Goal: Communication & Community: Answer question/provide support

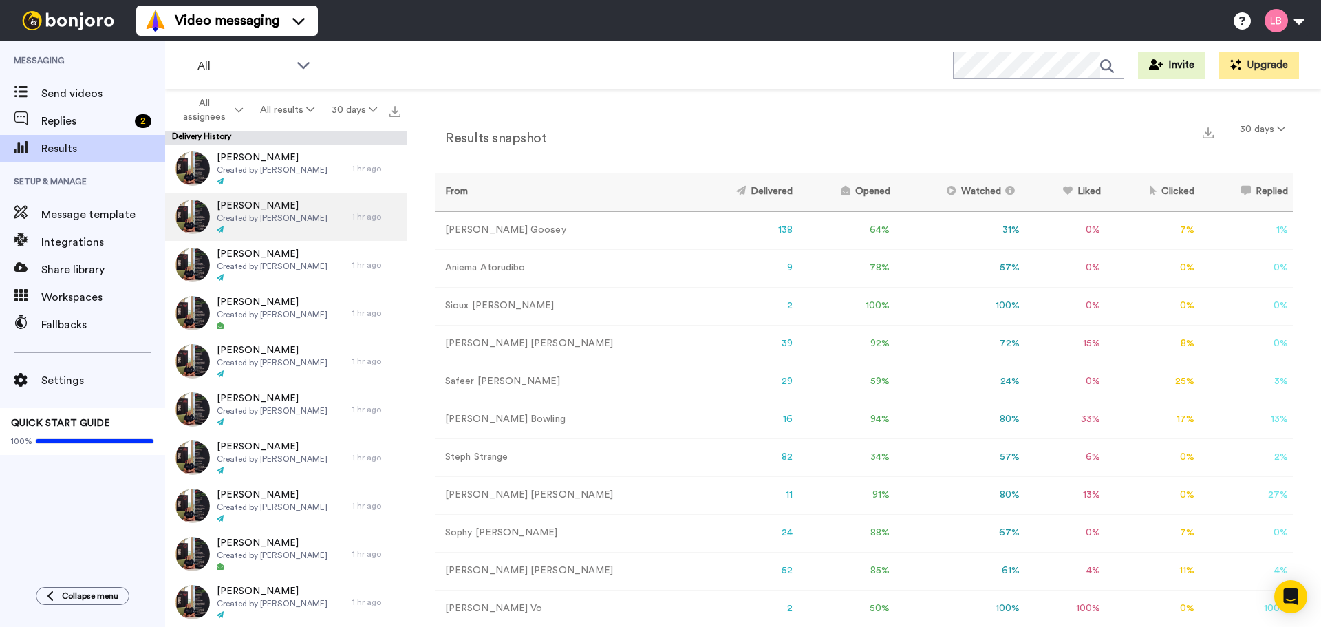
scroll to position [138, 0]
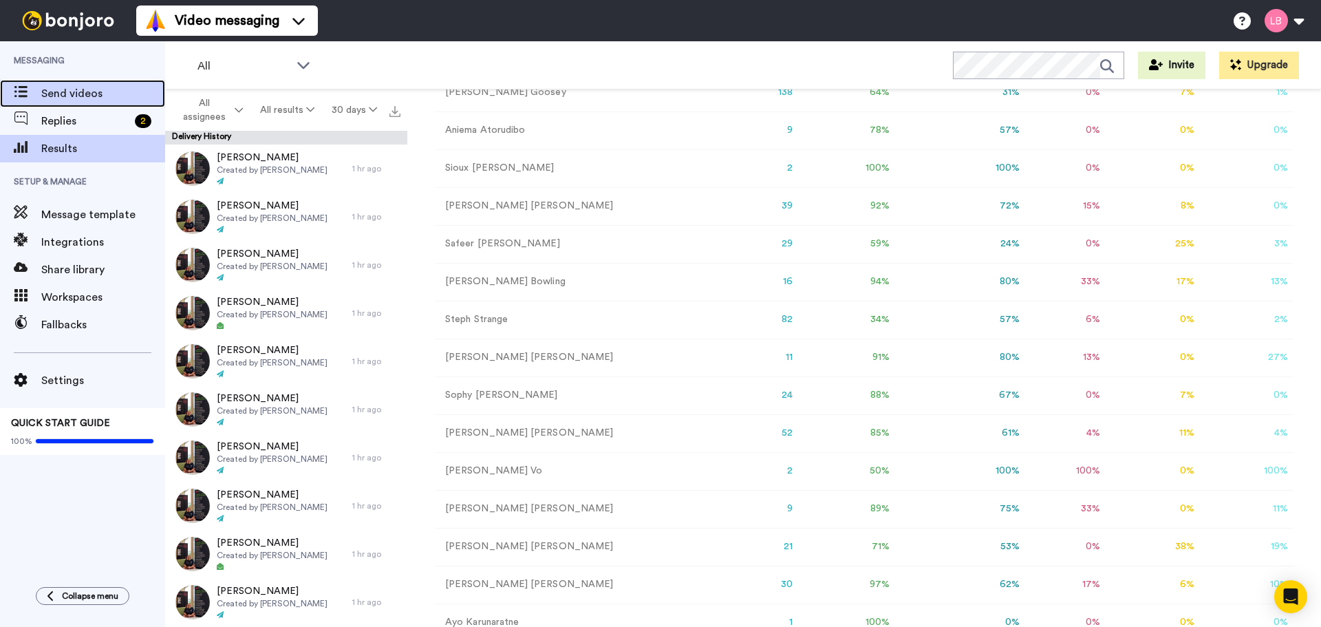
click at [68, 93] on span "Send videos" at bounding box center [103, 93] width 124 height 17
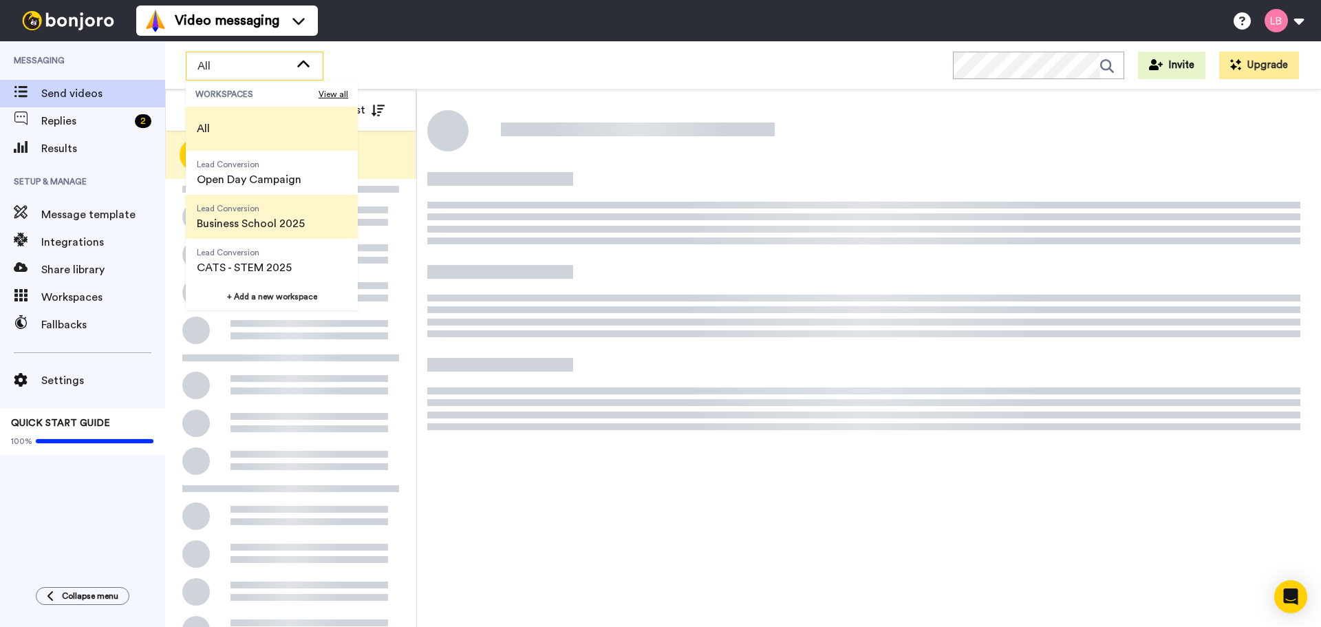
click at [230, 216] on span "Business School 2025" at bounding box center [251, 223] width 108 height 17
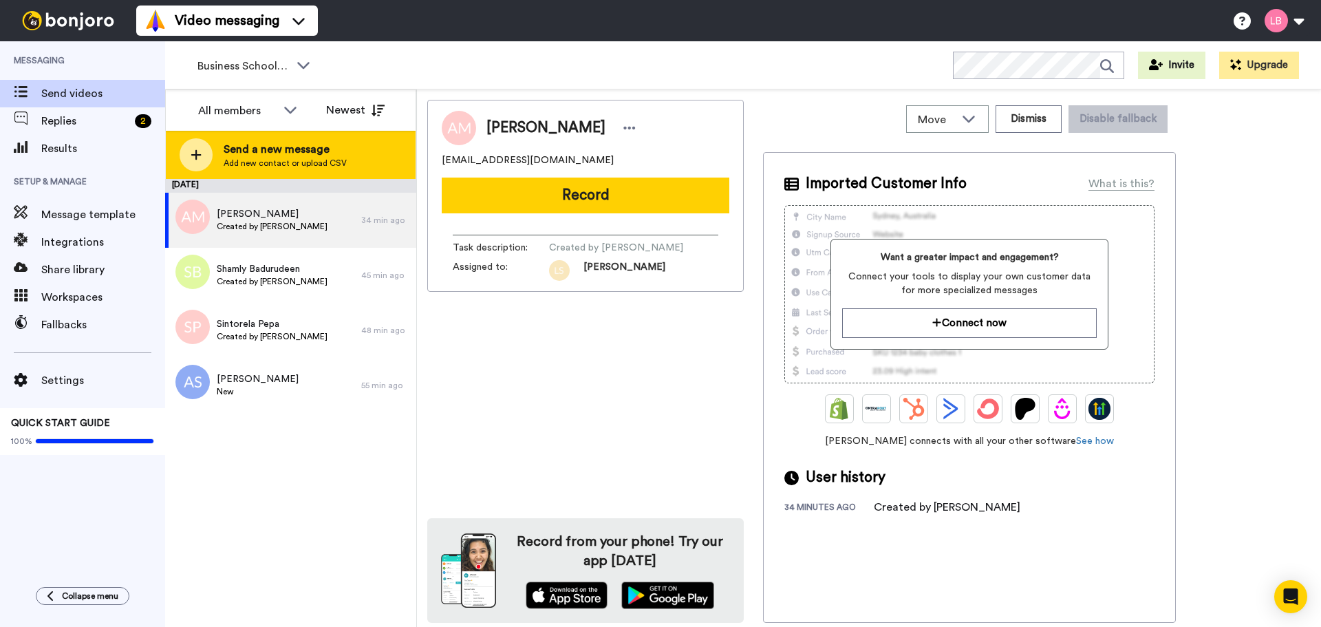
click at [249, 162] on span "Add new contact or upload CSV" at bounding box center [285, 163] width 123 height 11
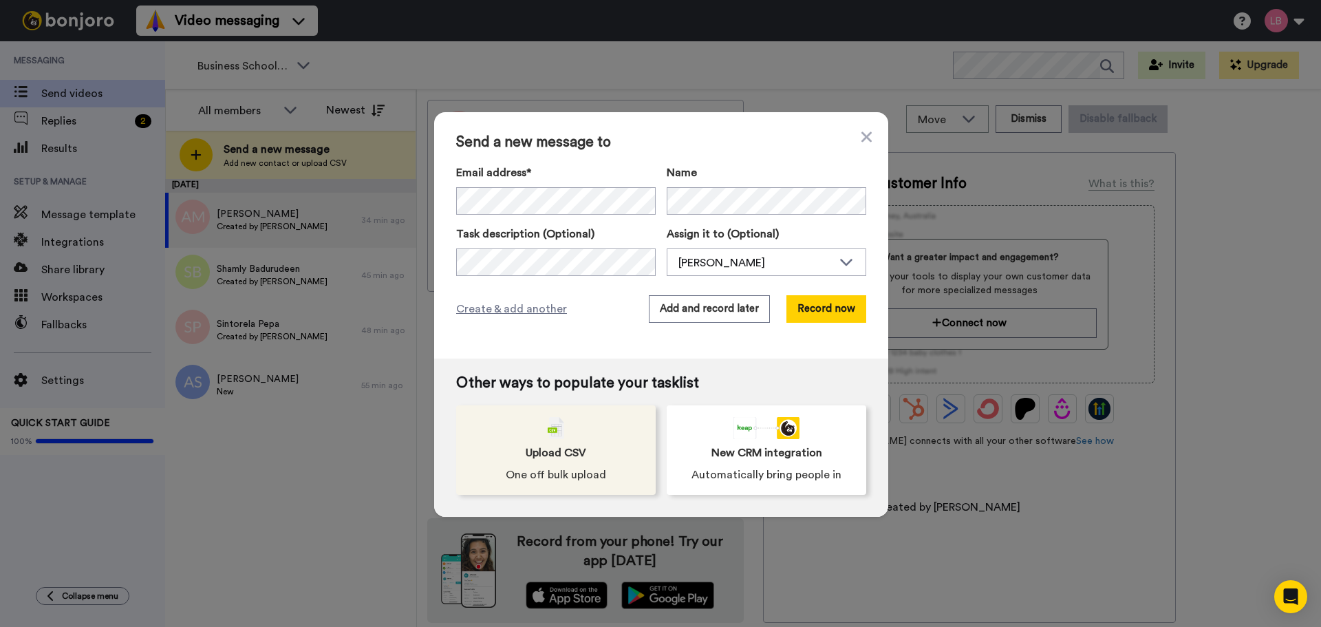
click at [564, 438] on div "Upload CSV One off bulk upload" at bounding box center [556, 449] width 200 height 89
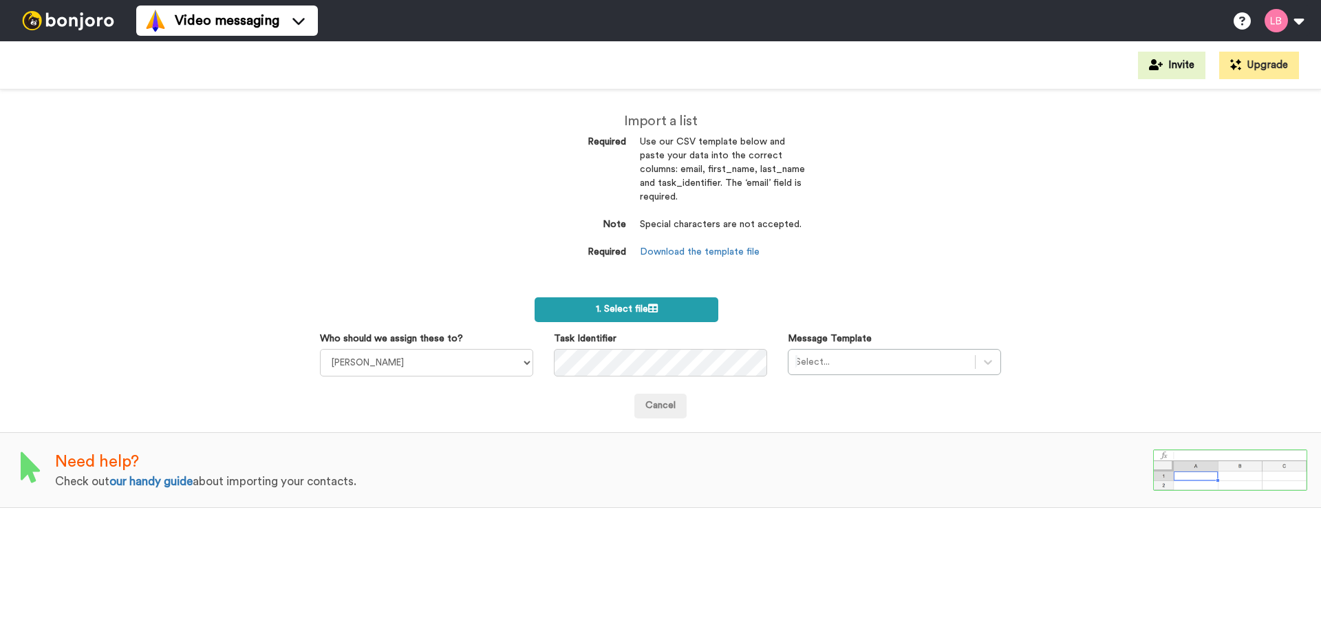
click at [612, 313] on span "1. Select file" at bounding box center [627, 309] width 62 height 10
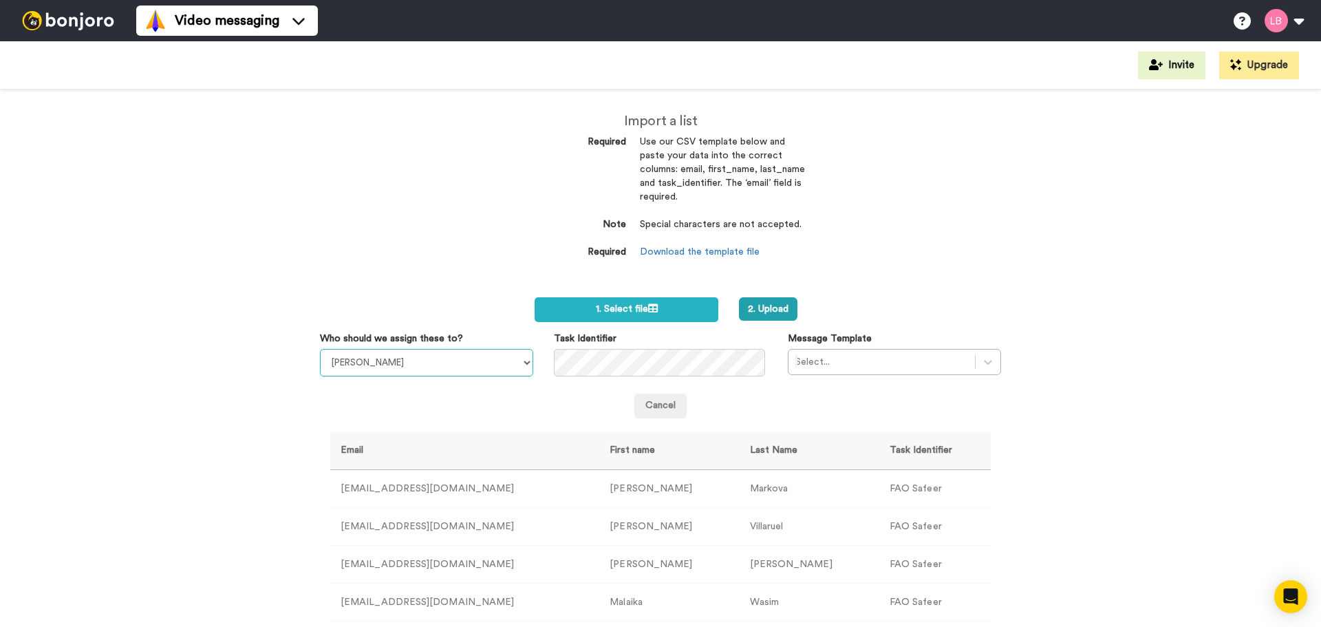
click at [448, 361] on select "Sandra Roper Cara Marie Burgess Joseph Adonu Teresa Bennett Dr Prasad Sreenivas…" at bounding box center [426, 363] width 213 height 28
select select "11c7b20e-b84a-42c7-9b0f-8e2366d56553"
click at [320, 349] on select "[PERSON_NAME] [PERSON_NAME] [PERSON_NAME] [PERSON_NAME] [PERSON_NAME] [PERSON_N…" at bounding box center [426, 363] width 213 height 28
click at [861, 367] on div at bounding box center [882, 362] width 173 height 17
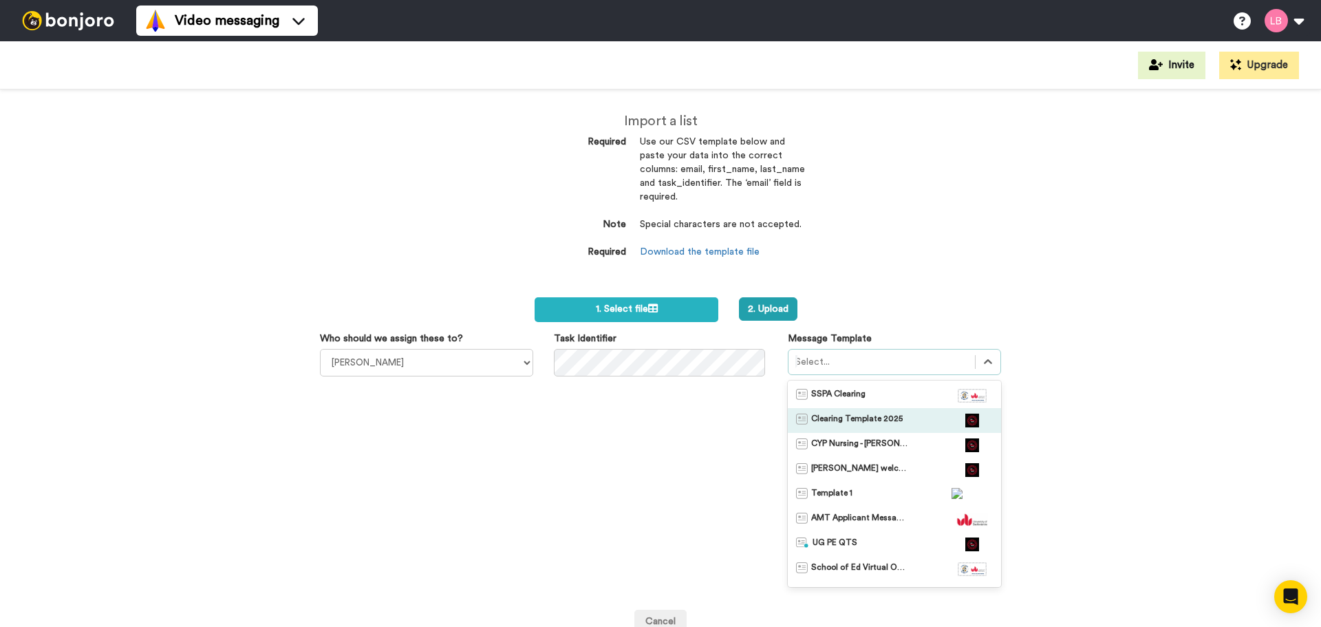
click at [872, 414] on span "Clearing Template 2025" at bounding box center [857, 421] width 92 height 14
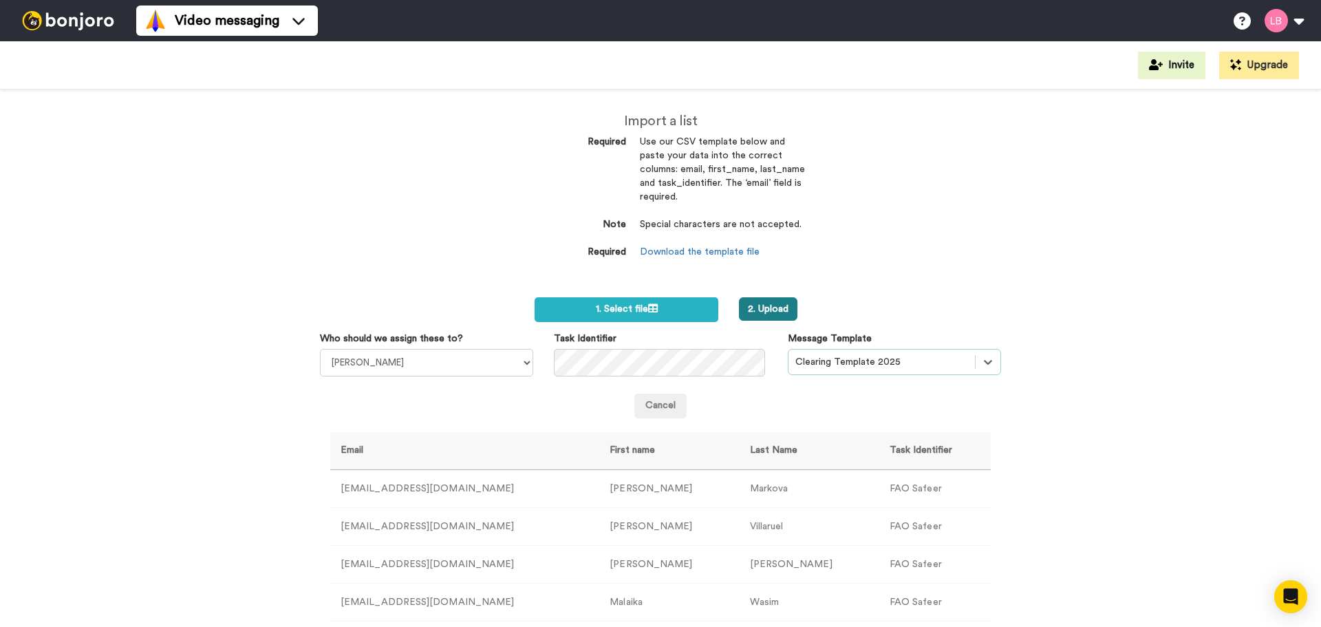
click at [774, 312] on button "2. Upload" at bounding box center [768, 308] width 58 height 23
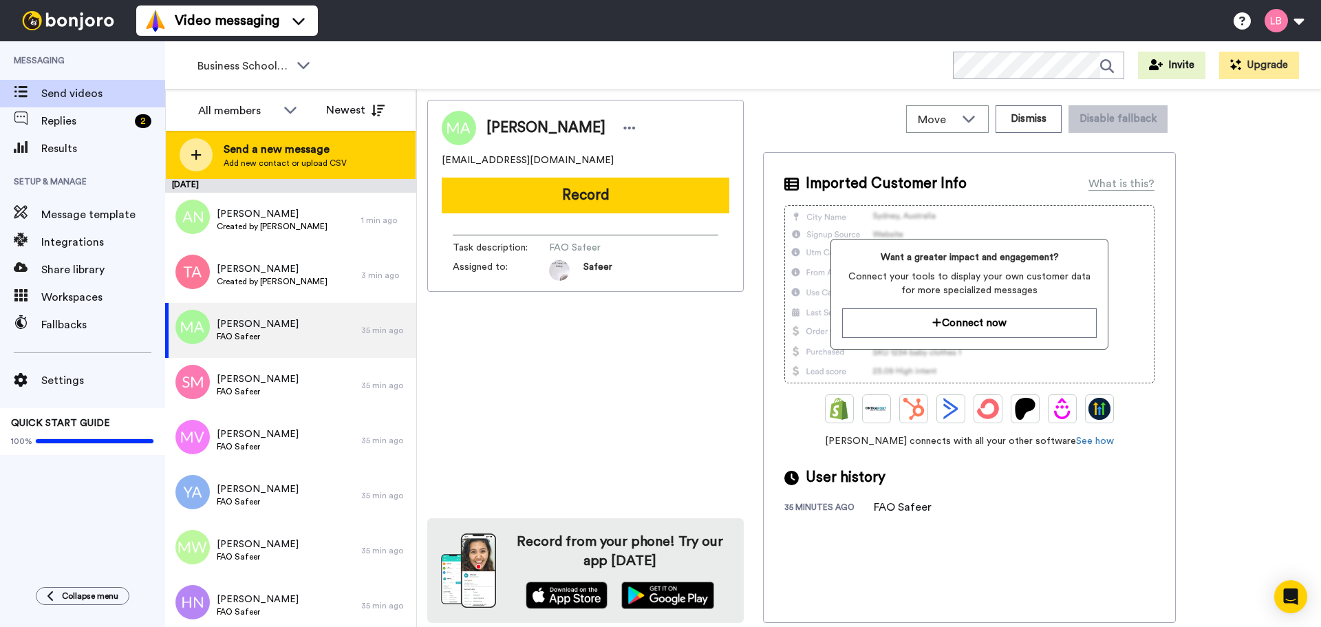
click at [247, 158] on span "Add new contact or upload CSV" at bounding box center [285, 163] width 123 height 11
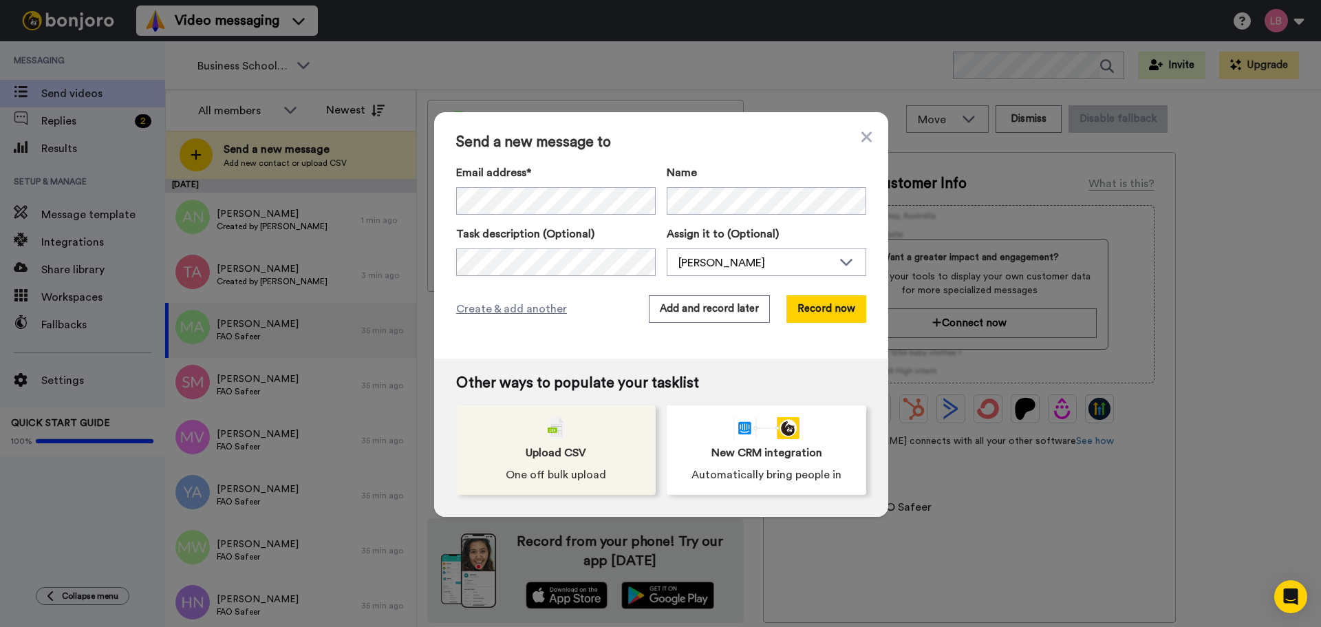
click at [571, 464] on div "Upload CSV One off bulk upload" at bounding box center [556, 449] width 200 height 89
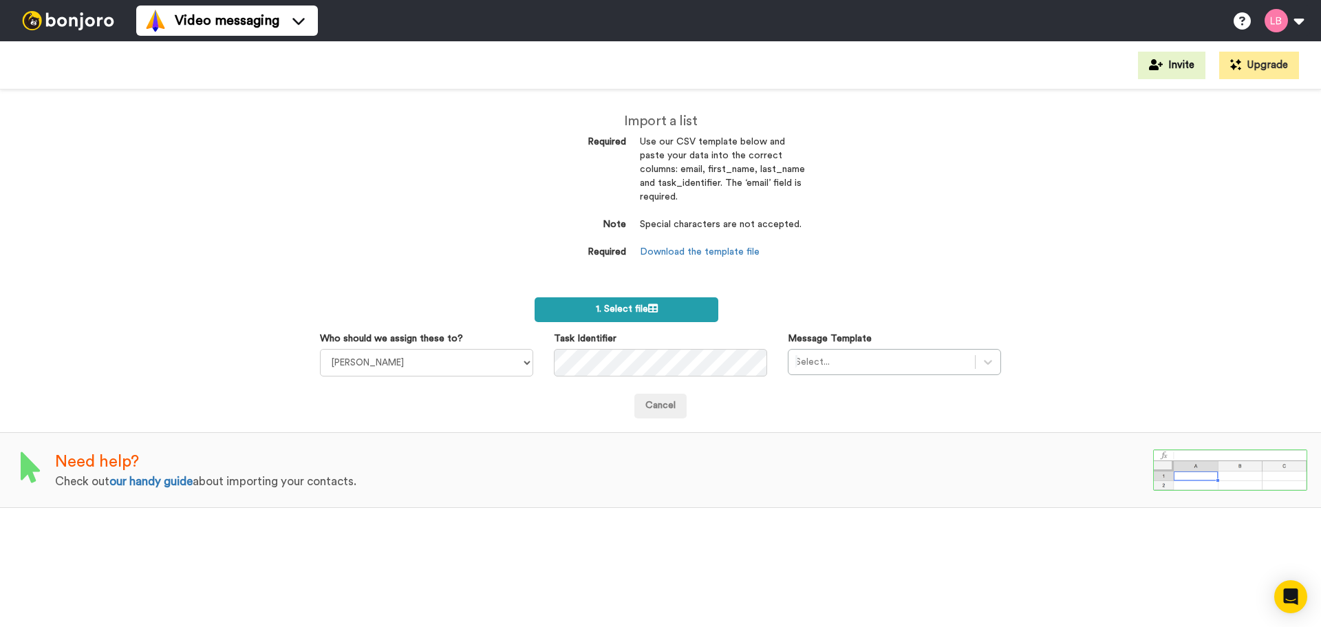
click at [644, 306] on span "1. Select file" at bounding box center [627, 309] width 62 height 10
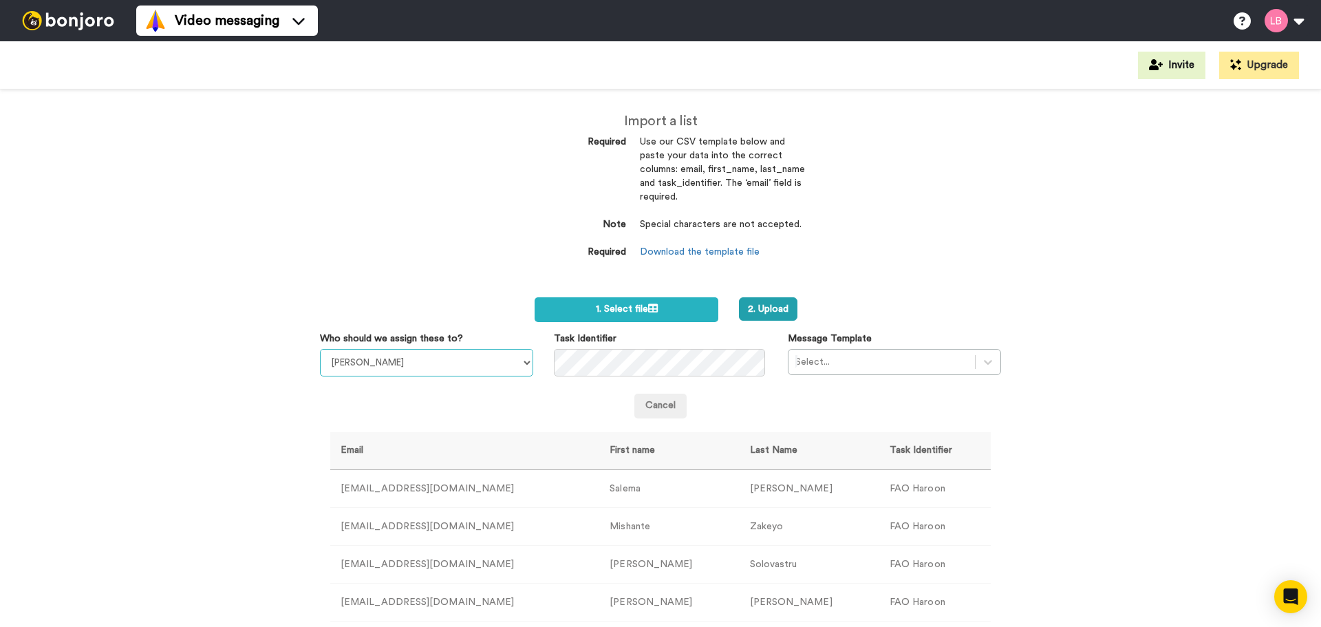
click at [419, 365] on select "[PERSON_NAME] [PERSON_NAME] [PERSON_NAME] [PERSON_NAME] [PERSON_NAME] [PERSON_N…" at bounding box center [426, 363] width 213 height 28
select select "adfd80f9-ac44-4b55-820b-ee37aeeca3ee"
drag, startPoint x: 170, startPoint y: 249, endPoint x: 174, endPoint y: 261, distance: 12.4
click at [170, 249] on div "Import a list Required Use our CSV template below and paste your data into the …" at bounding box center [660, 357] width 1321 height 537
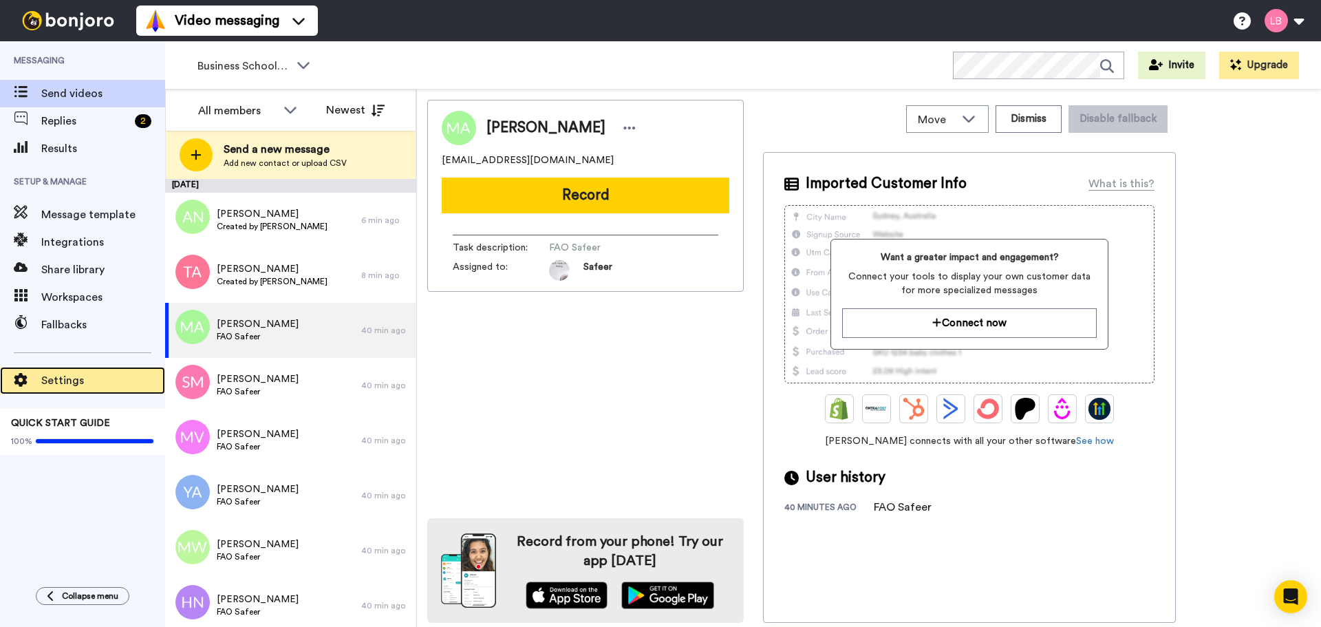
click at [63, 385] on span "Settings" at bounding box center [103, 380] width 124 height 17
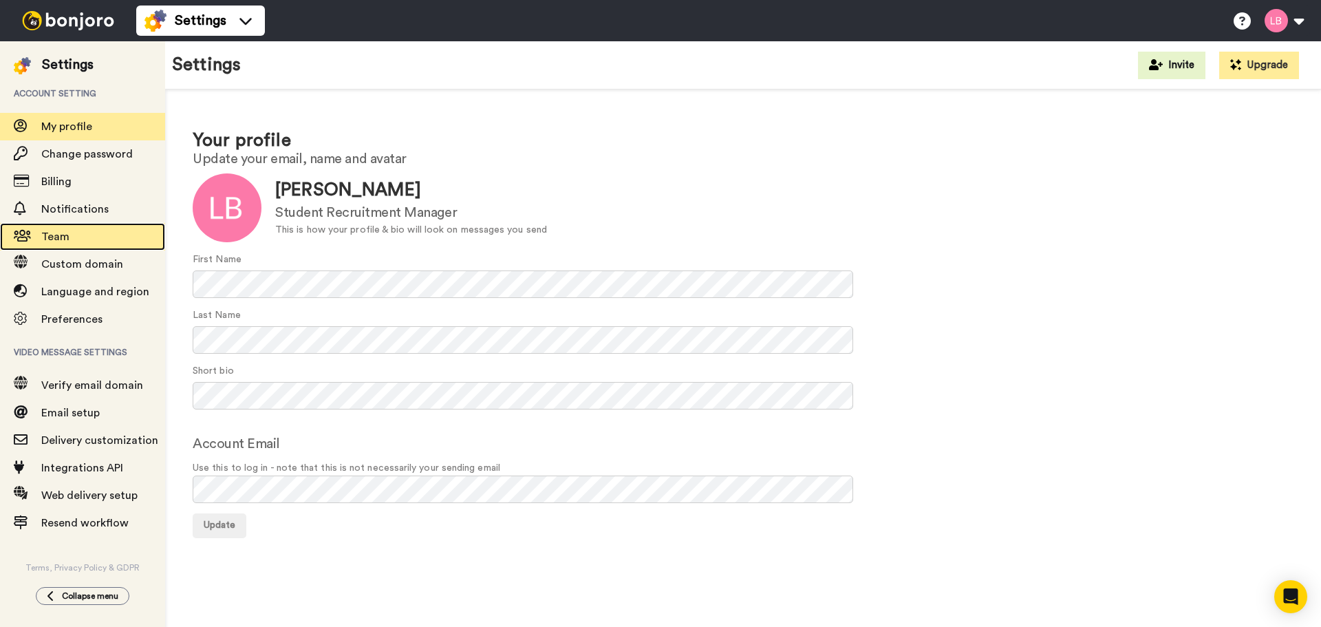
click at [56, 244] on span "Team" at bounding box center [103, 236] width 124 height 17
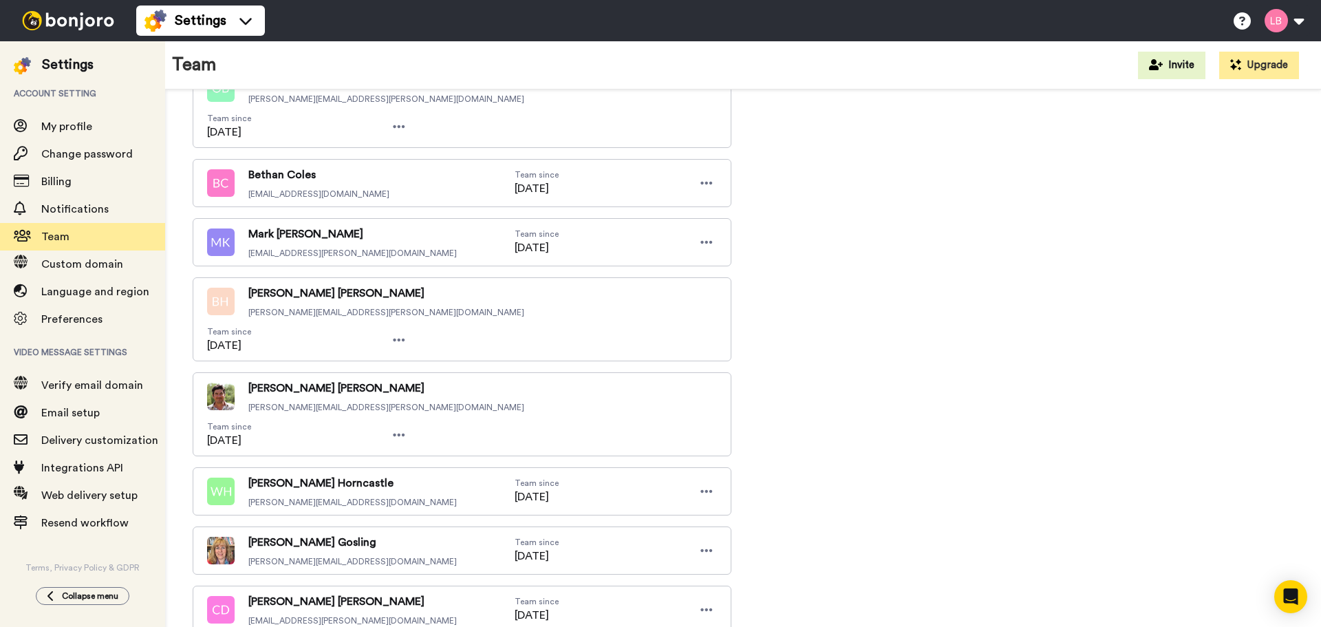
scroll to position [5848, 0]
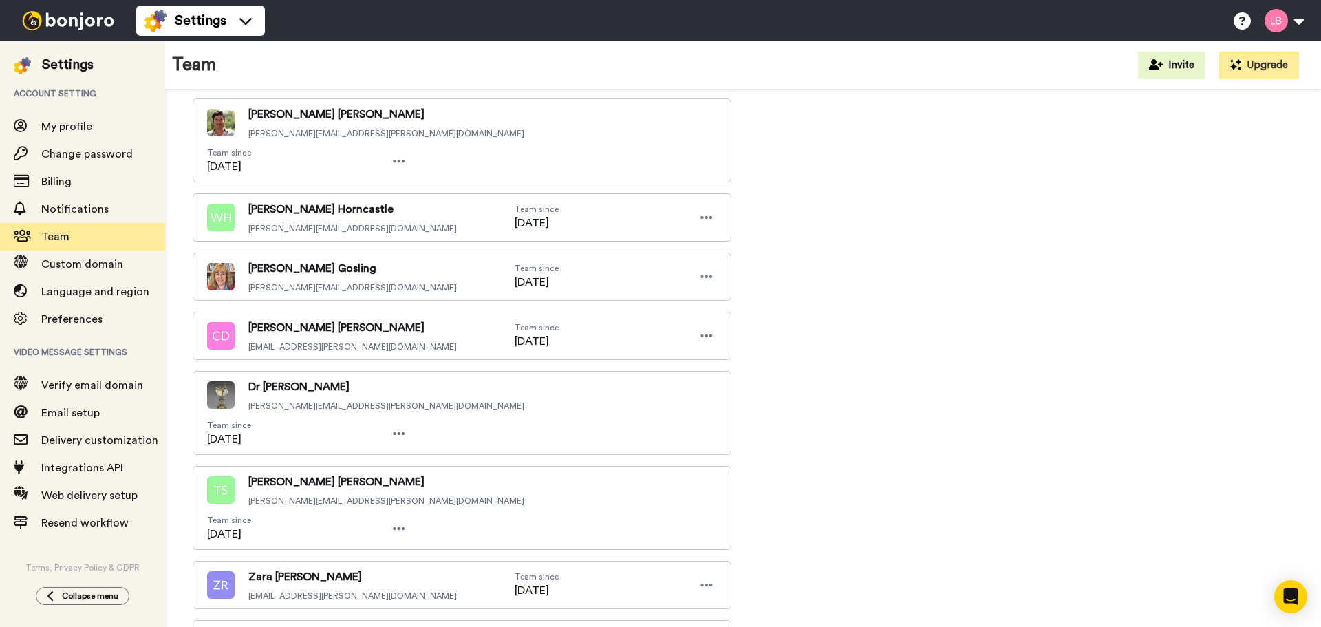
click at [655, 580] on li "Re-send invite" at bounding box center [647, 586] width 139 height 22
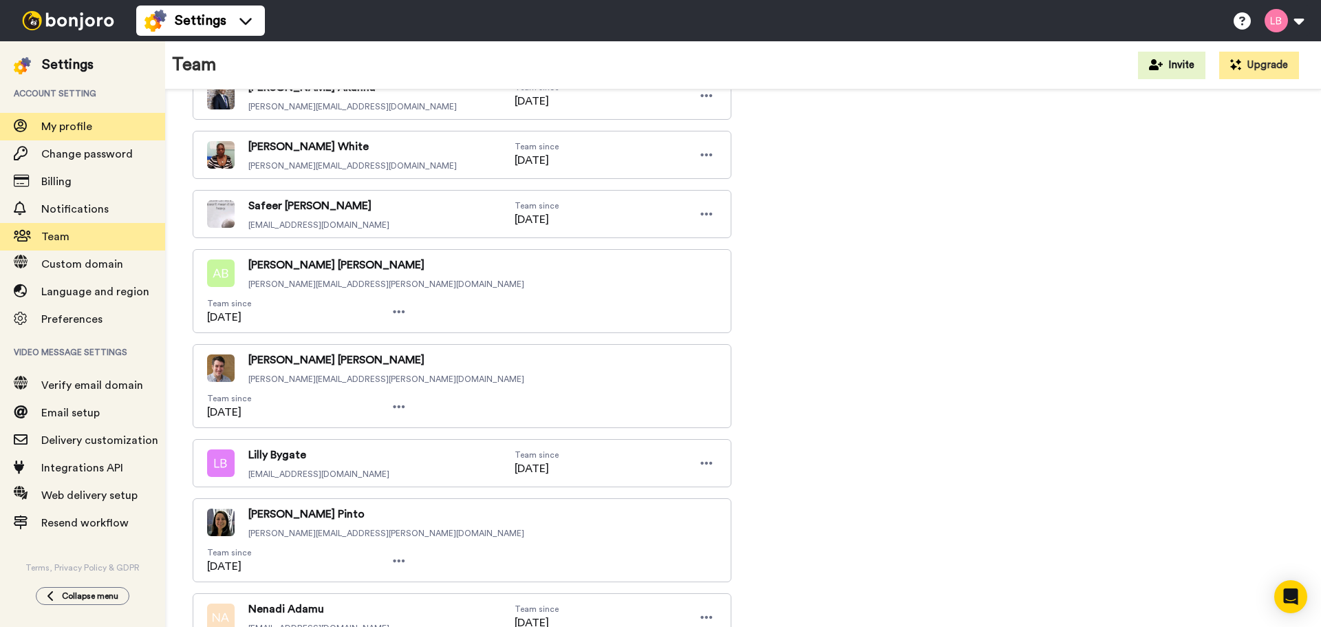
scroll to position [1279, 0]
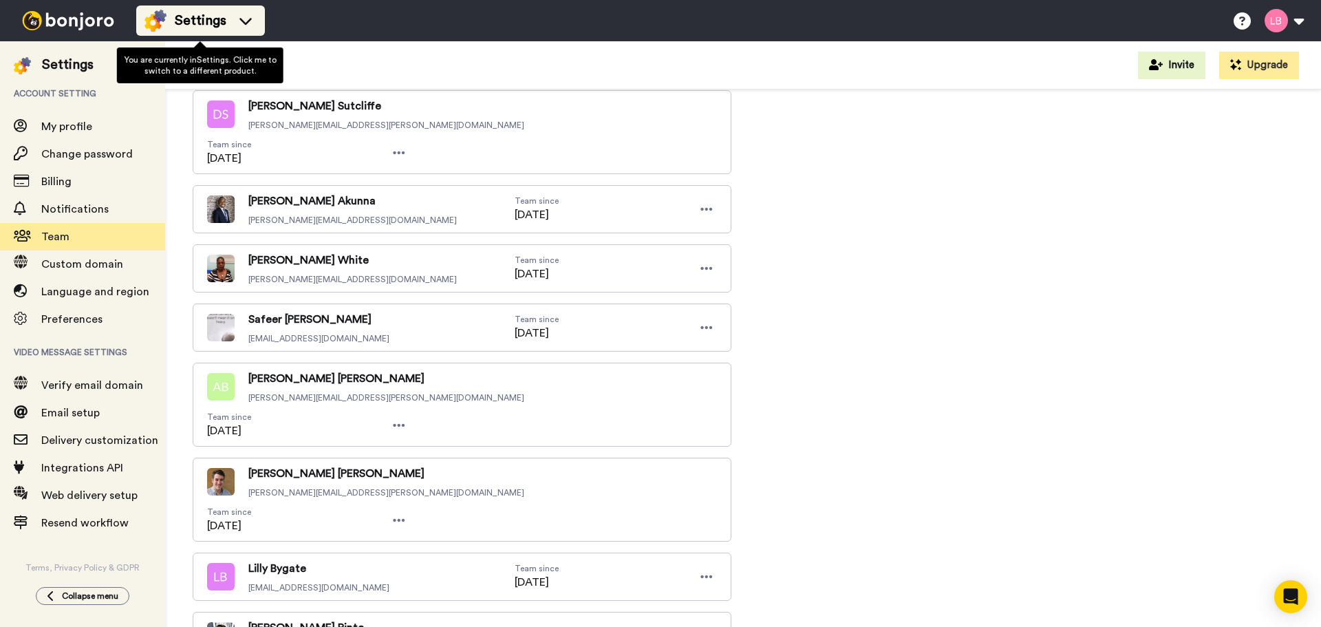
click at [217, 13] on span "Settings" at bounding box center [201, 20] width 52 height 19
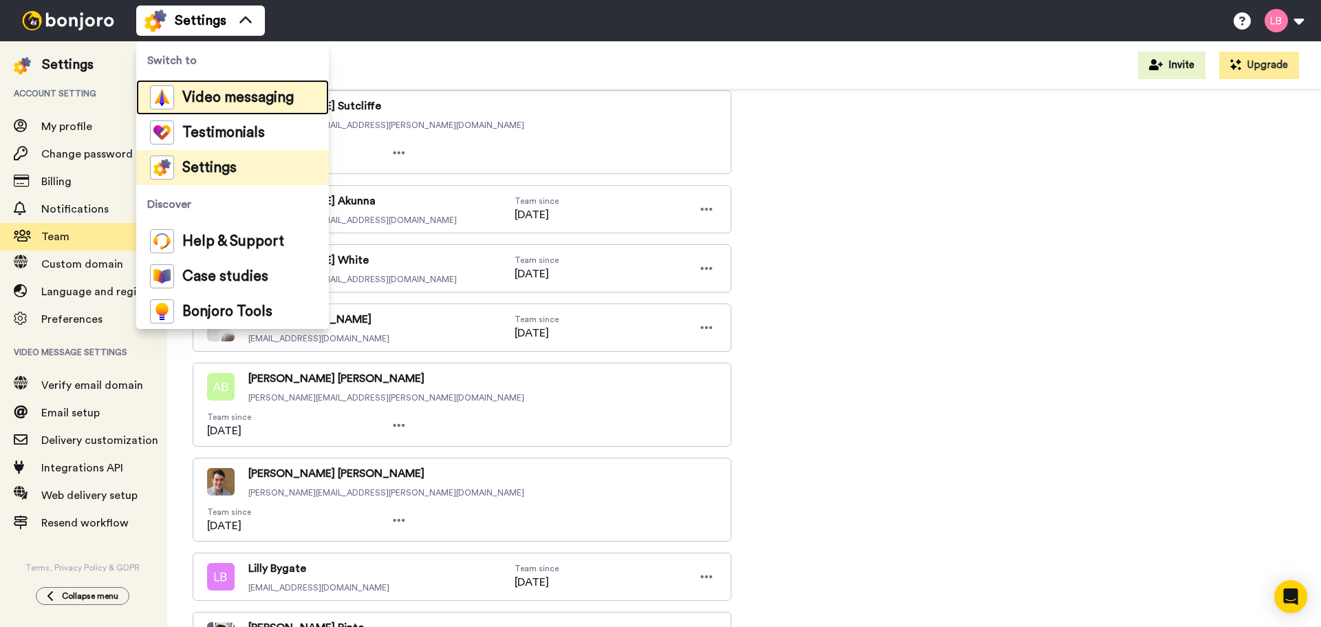
click at [211, 94] on span "Video messaging" at bounding box center [237, 98] width 111 height 14
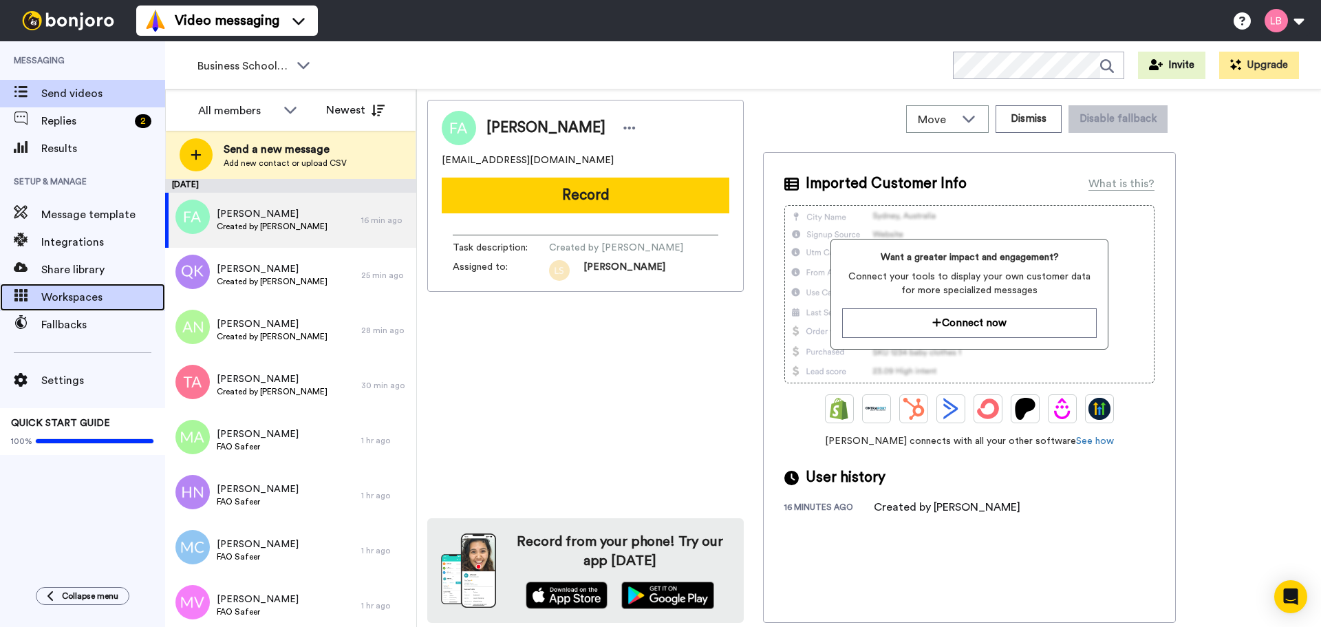
click at [65, 297] on span "Workspaces" at bounding box center [103, 297] width 124 height 17
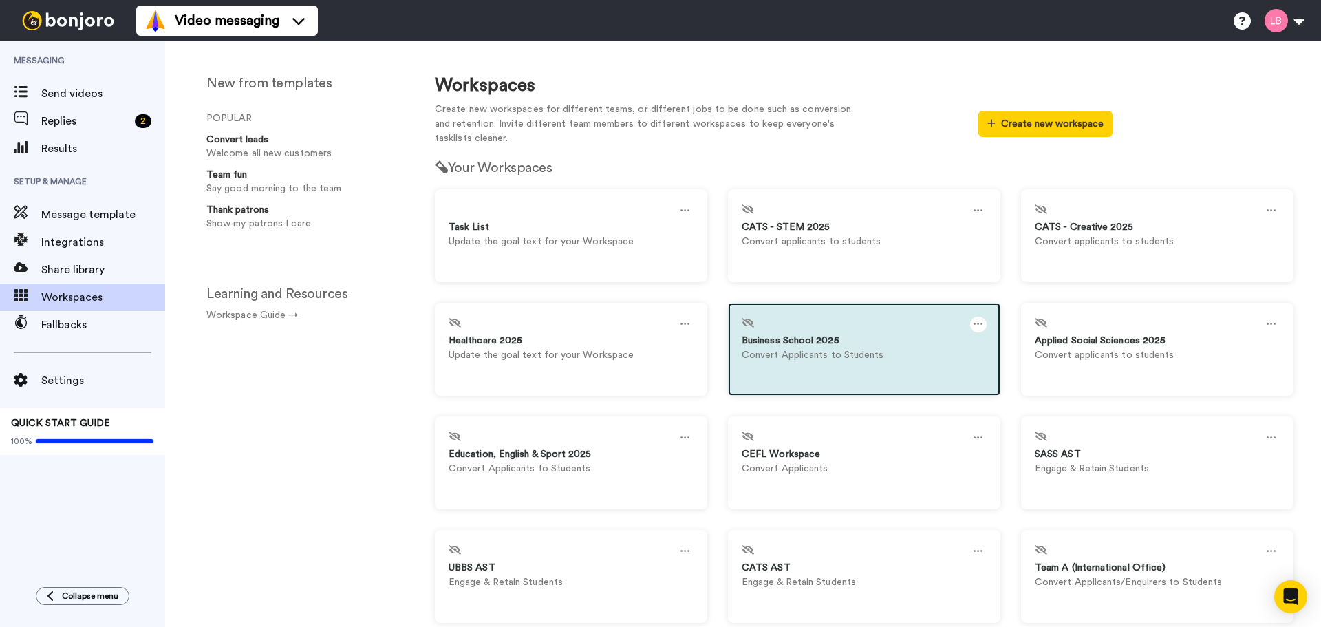
click at [974, 323] on icon at bounding box center [979, 324] width 10 height 15
click at [778, 329] on div "Settings" at bounding box center [824, 330] width 122 height 27
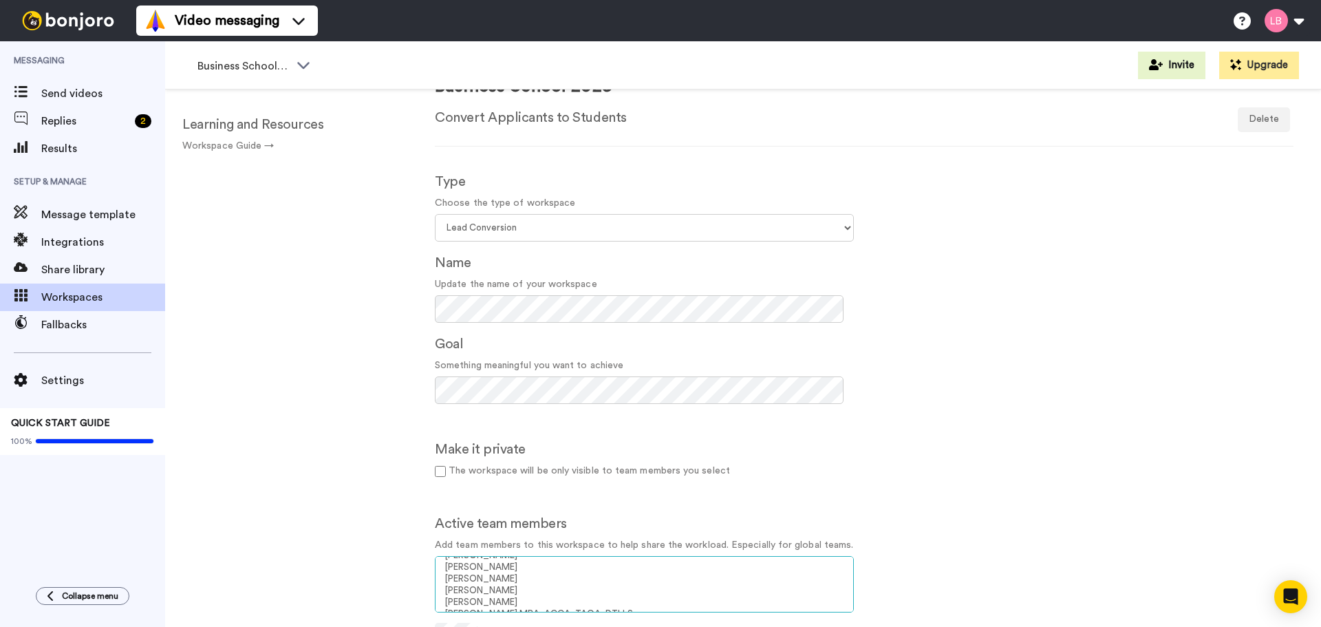
scroll to position [1817, 0]
select select "057e7985-fc47-4e49-b5b8-5b69fc1cf0fc"
click at [634, 590] on option "Haroon Ahmad MBA, ACCA, TAQA, DTLLS" at bounding box center [644, 587] width 401 height 12
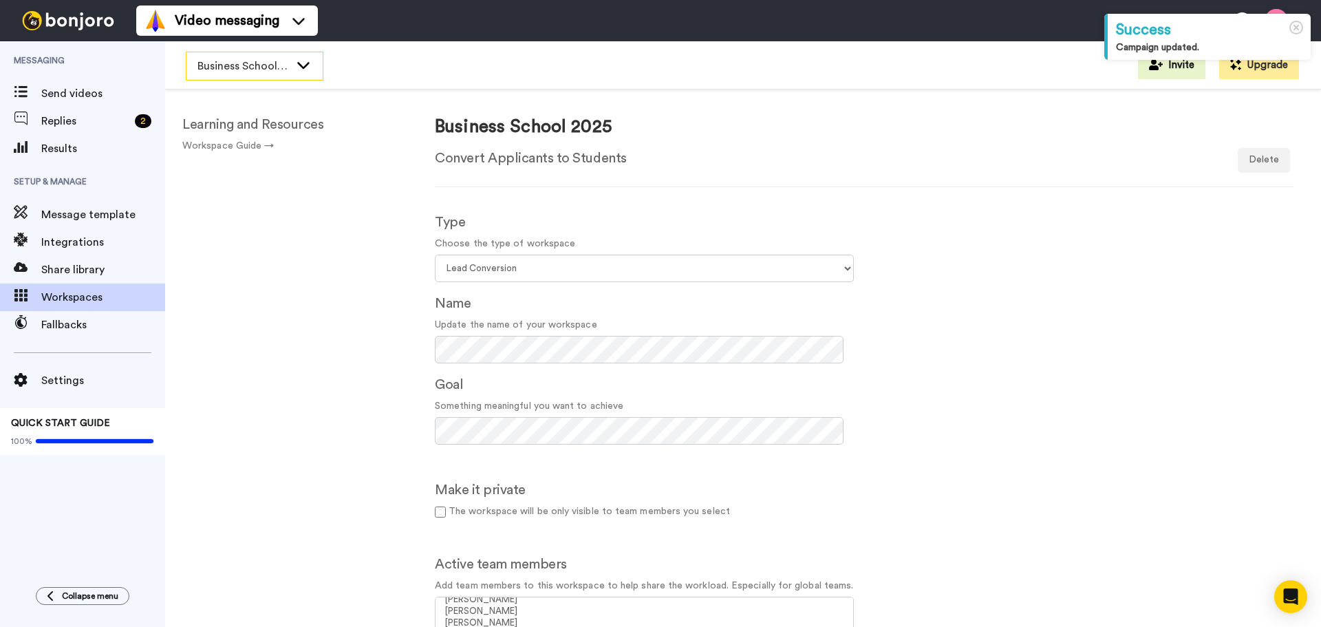
click at [234, 75] on div "Business School 2025" at bounding box center [254, 66] width 136 height 28
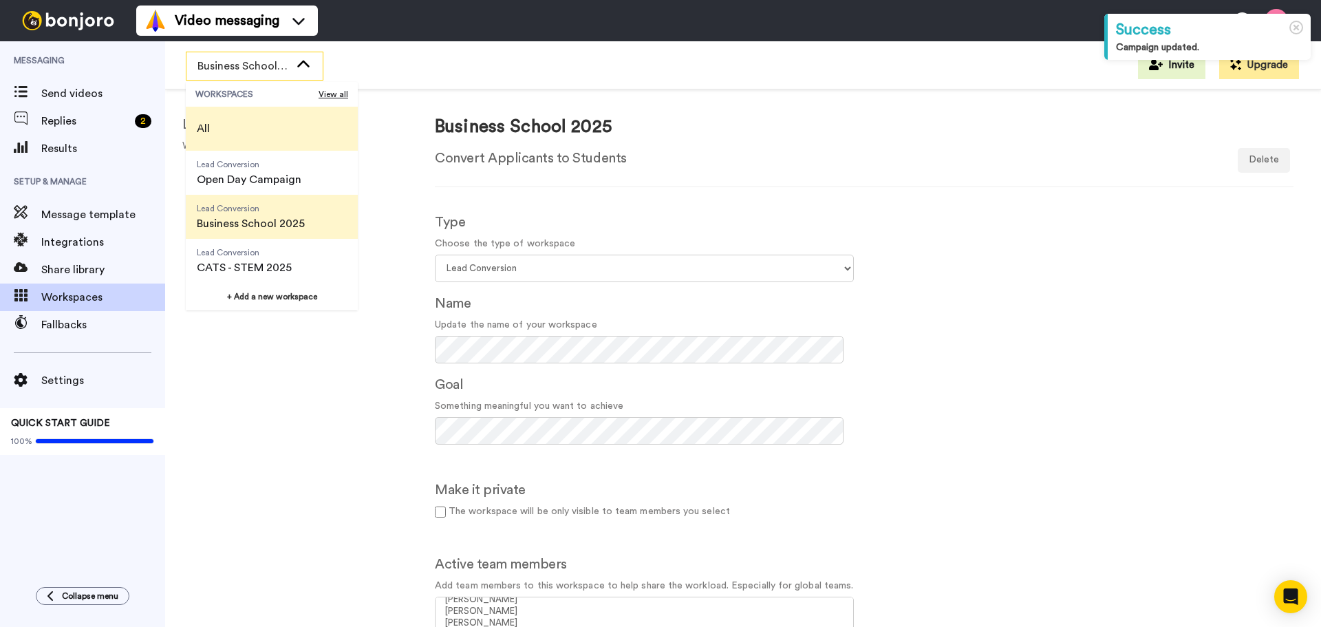
click at [225, 134] on li "All" at bounding box center [272, 129] width 172 height 44
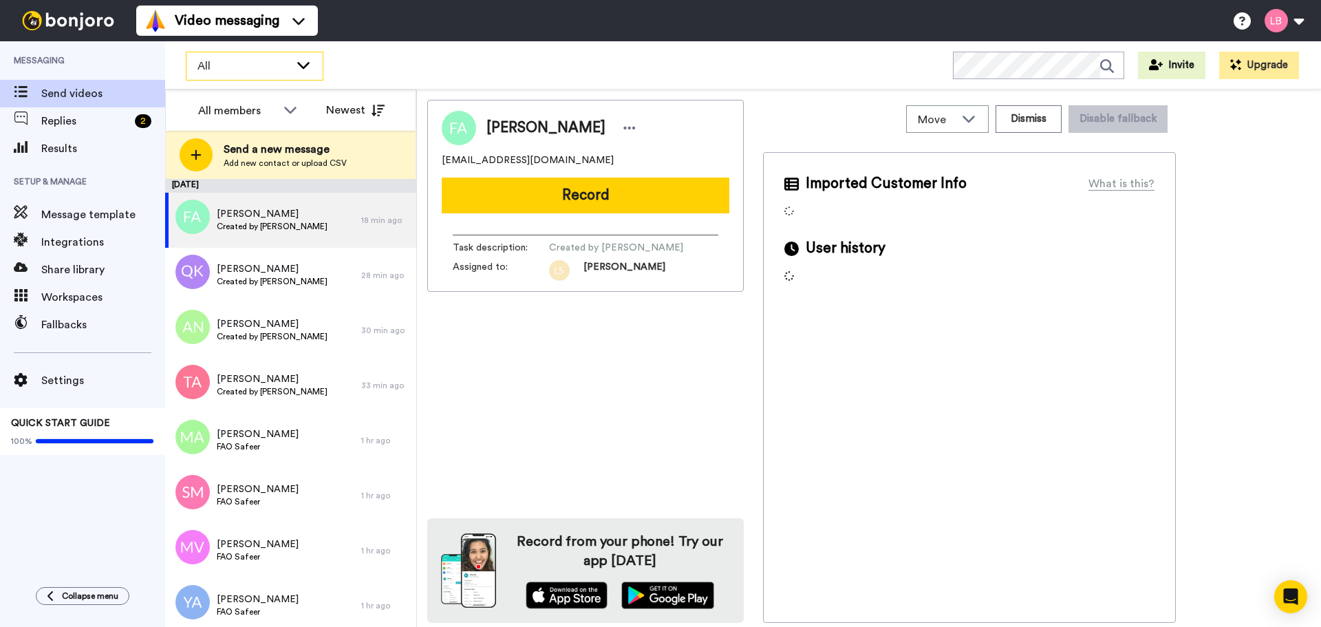
click at [224, 74] on span "All" at bounding box center [244, 66] width 92 height 17
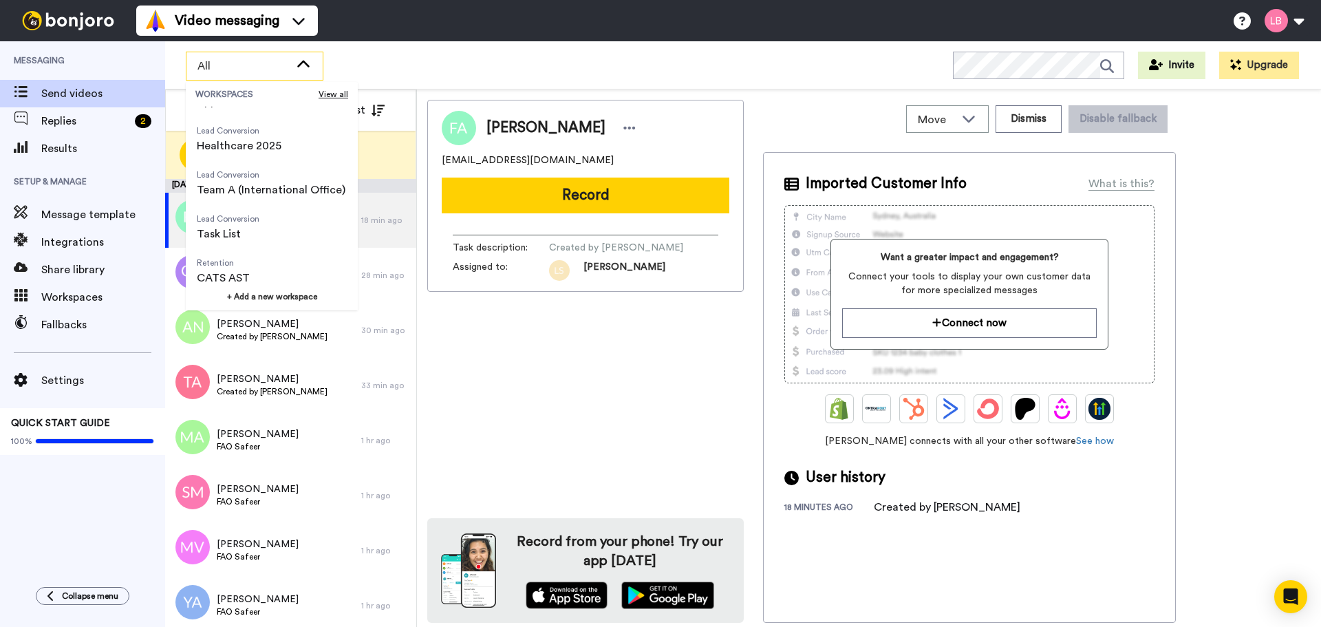
scroll to position [275, 0]
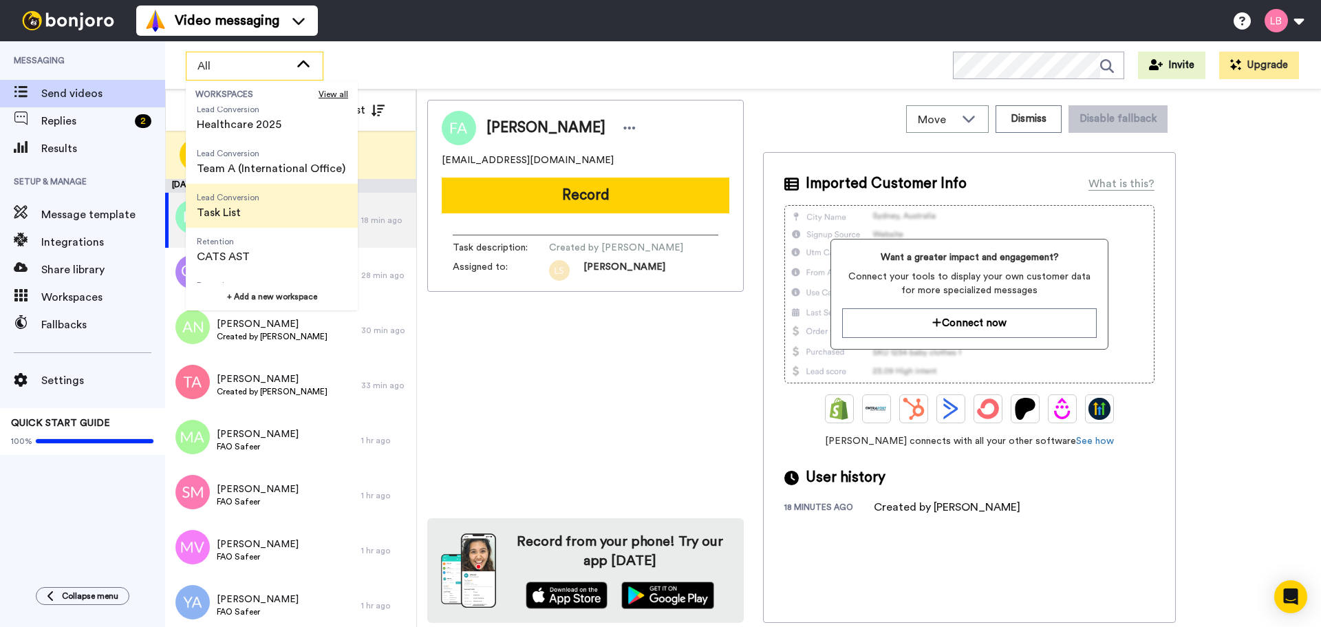
click at [239, 195] on span "Lead Conversion" at bounding box center [228, 197] width 63 height 11
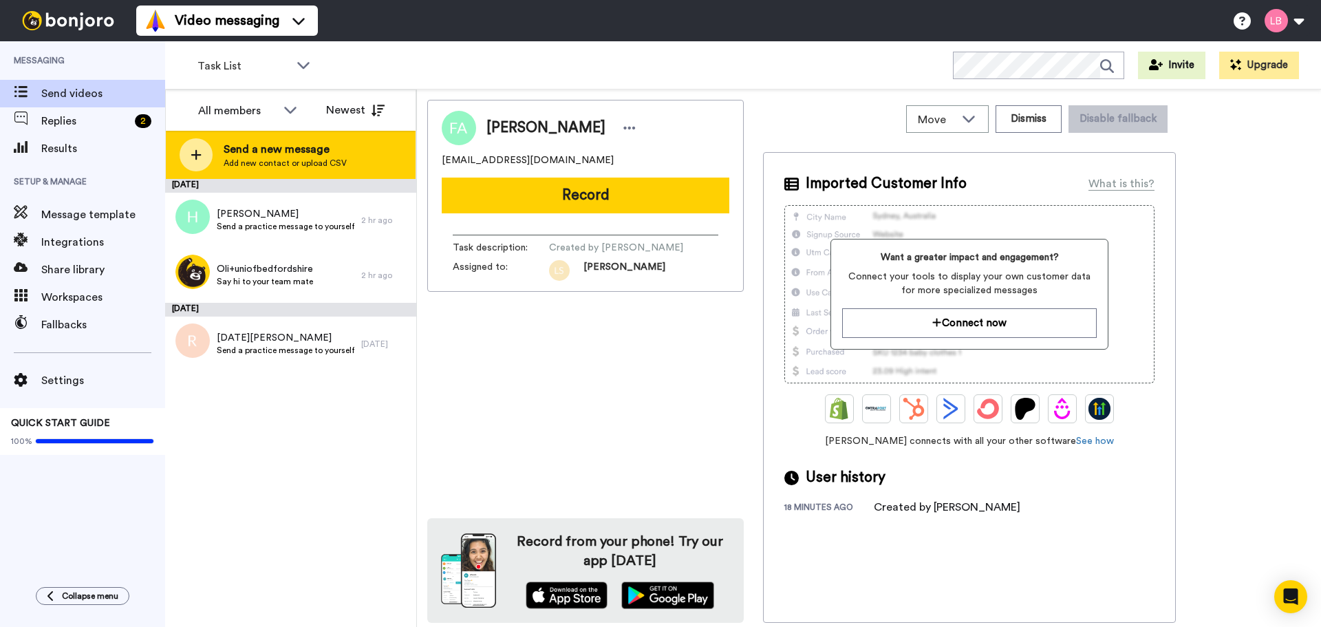
click at [201, 145] on div at bounding box center [196, 154] width 33 height 33
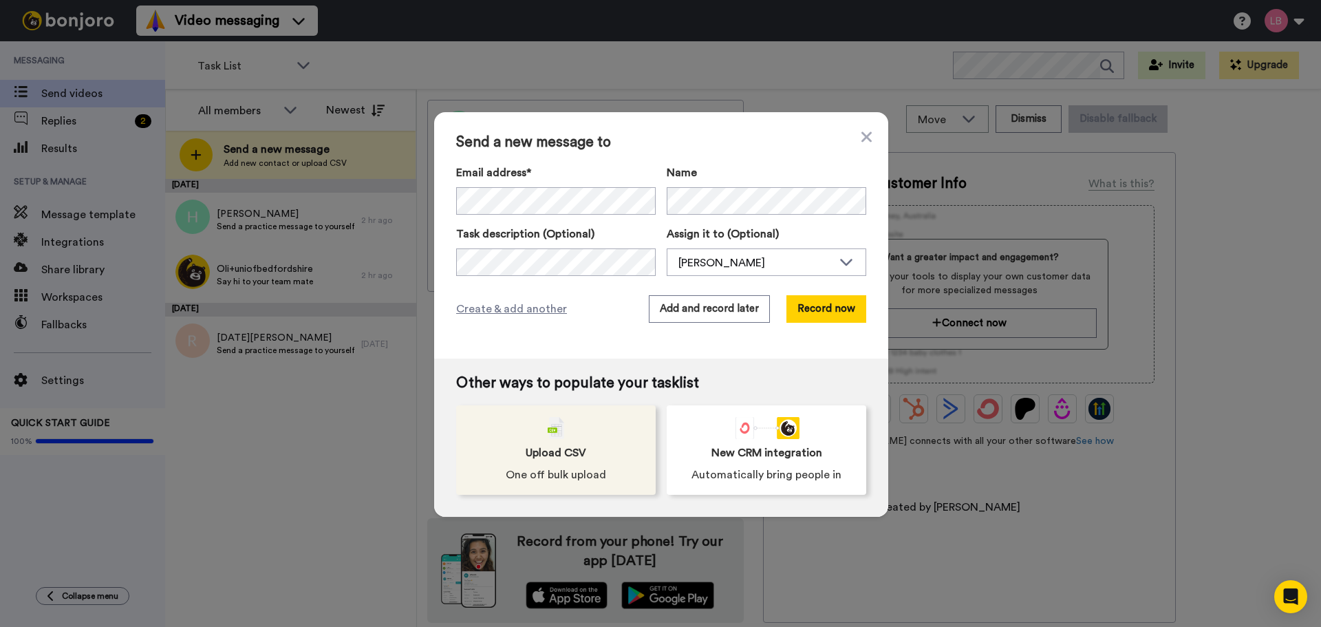
click at [551, 437] on img at bounding box center [556, 428] width 17 height 22
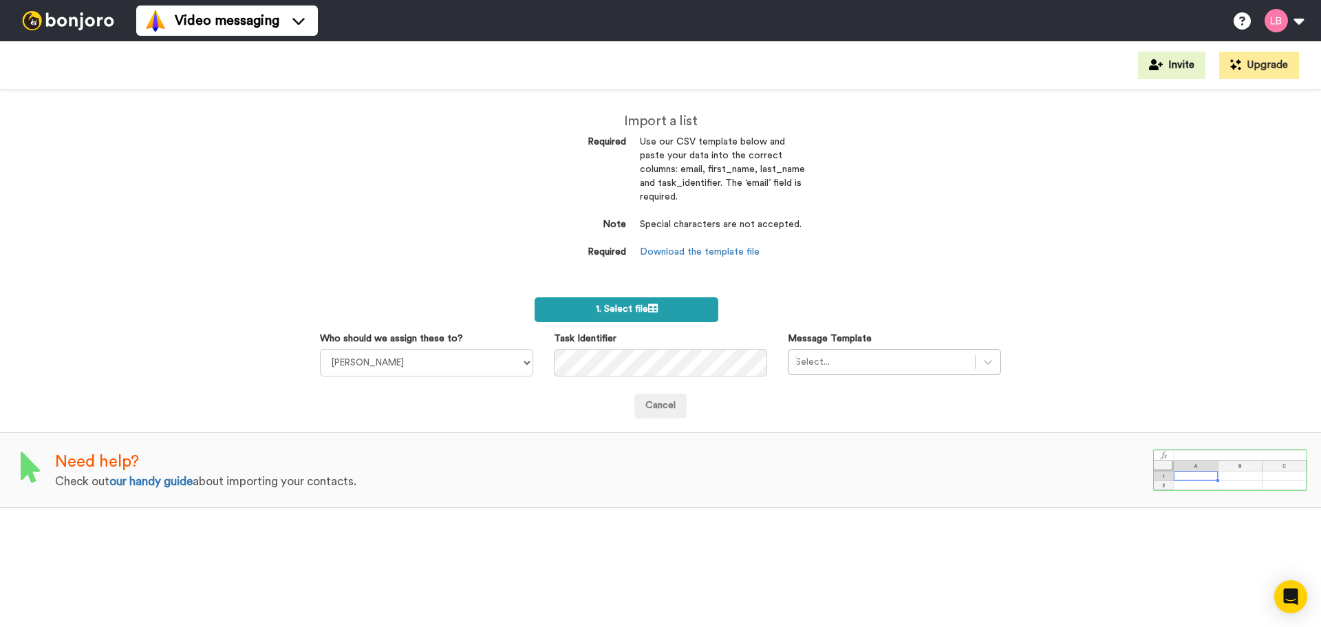
click at [628, 312] on span "1. Select file" at bounding box center [627, 309] width 62 height 10
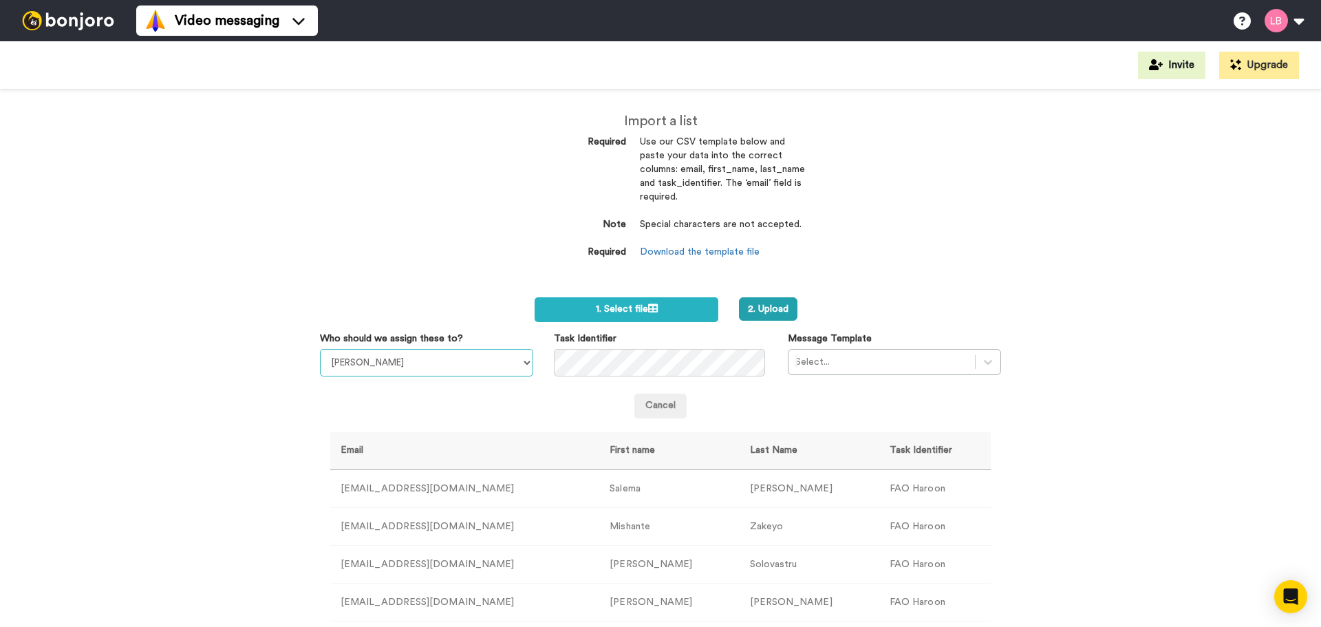
click at [419, 358] on select "Sandra Roper Cara Marie Burgess Joseph Adonu Teresa Bennett Dr Prasad Sreenivas…" at bounding box center [426, 363] width 213 height 28
select select "c912261d-e429-414c-a0f5-183569a69966"
click at [320, 349] on select "Sandra Roper Cara Marie Burgess Joseph Adonu Teresa Bennett Dr Prasad Sreenivas…" at bounding box center [426, 363] width 213 height 28
click at [910, 365] on div at bounding box center [882, 362] width 173 height 17
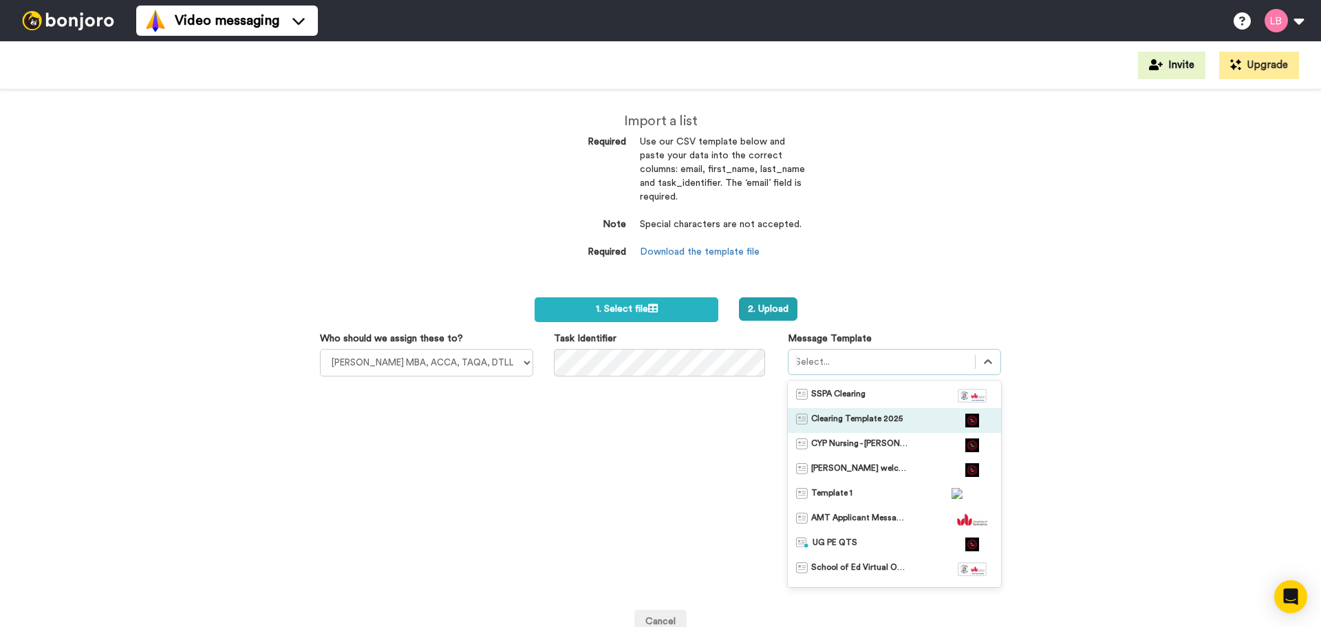
click at [886, 416] on span "Clearing Template 2025" at bounding box center [857, 421] width 92 height 14
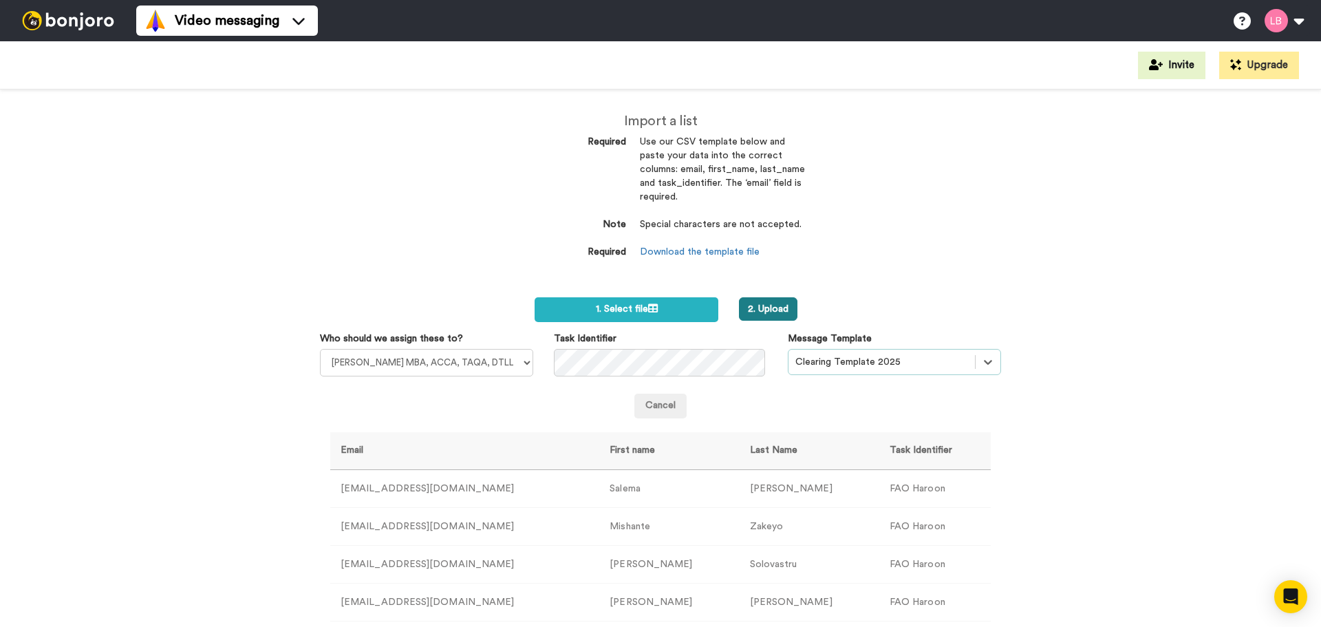
click at [777, 314] on button "2. Upload" at bounding box center [768, 308] width 58 height 23
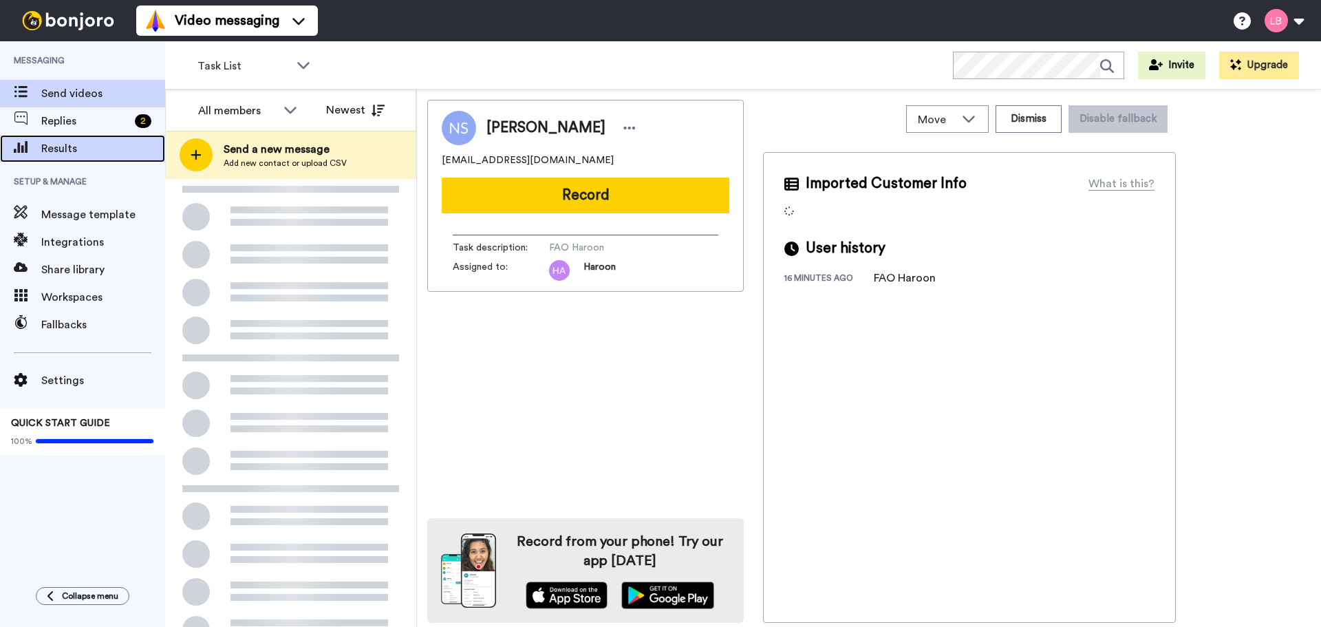
drag, startPoint x: 0, startPoint y: 0, endPoint x: 72, endPoint y: 155, distance: 170.6
click at [72, 155] on span "Results" at bounding box center [103, 148] width 124 height 17
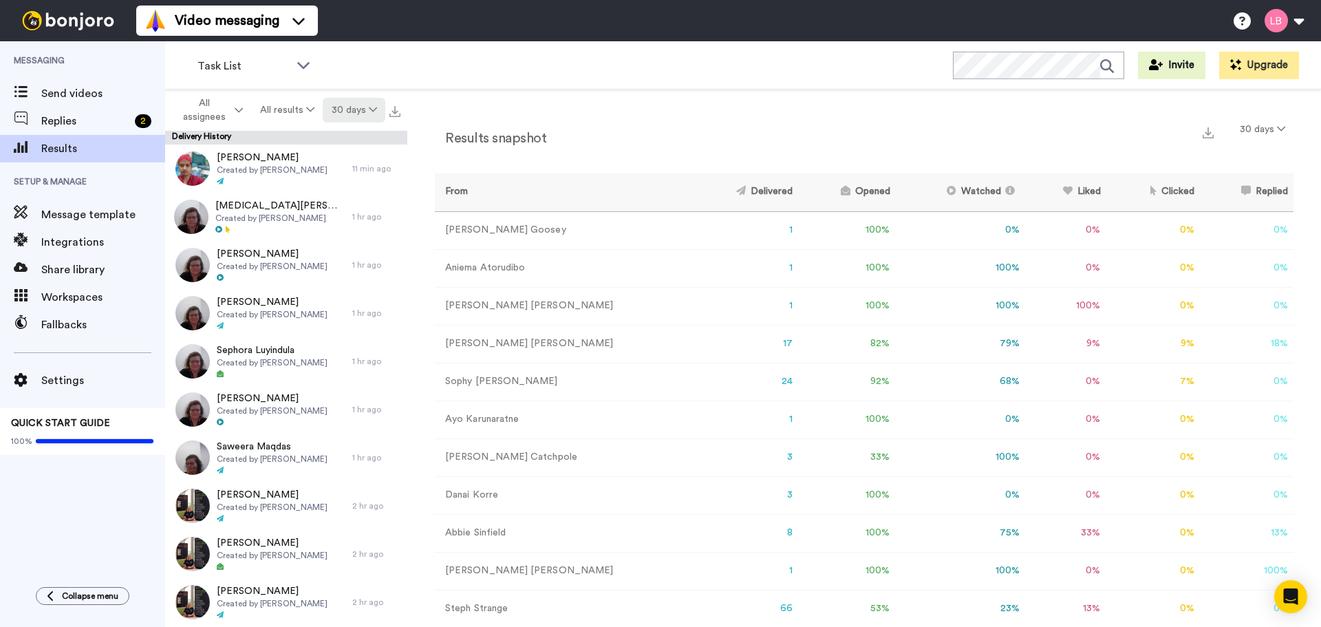
click at [355, 106] on button "30 days" at bounding box center [354, 110] width 63 height 25
click at [507, 56] on div "Task List WORKSPACES View all All Lead Conversion Open Day Campaign Lead Conver…" at bounding box center [743, 65] width 1156 height 48
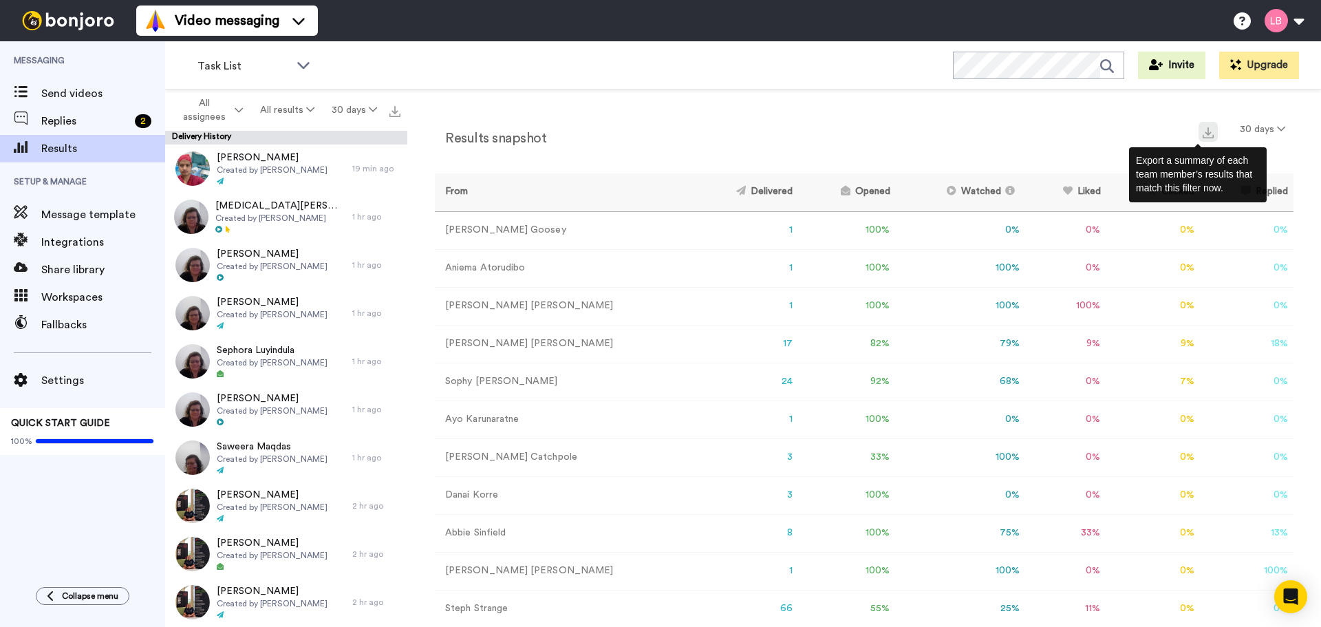
click at [1203, 133] on img at bounding box center [1208, 132] width 11 height 11
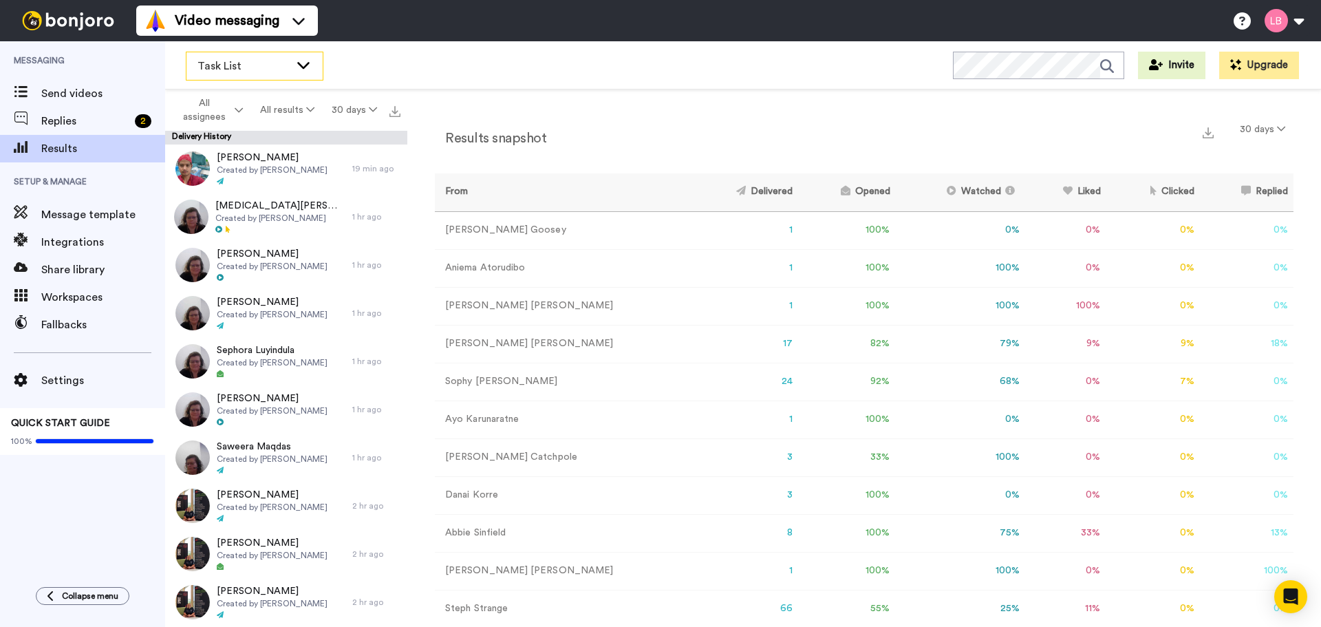
click at [221, 75] on div "Task List" at bounding box center [254, 66] width 136 height 28
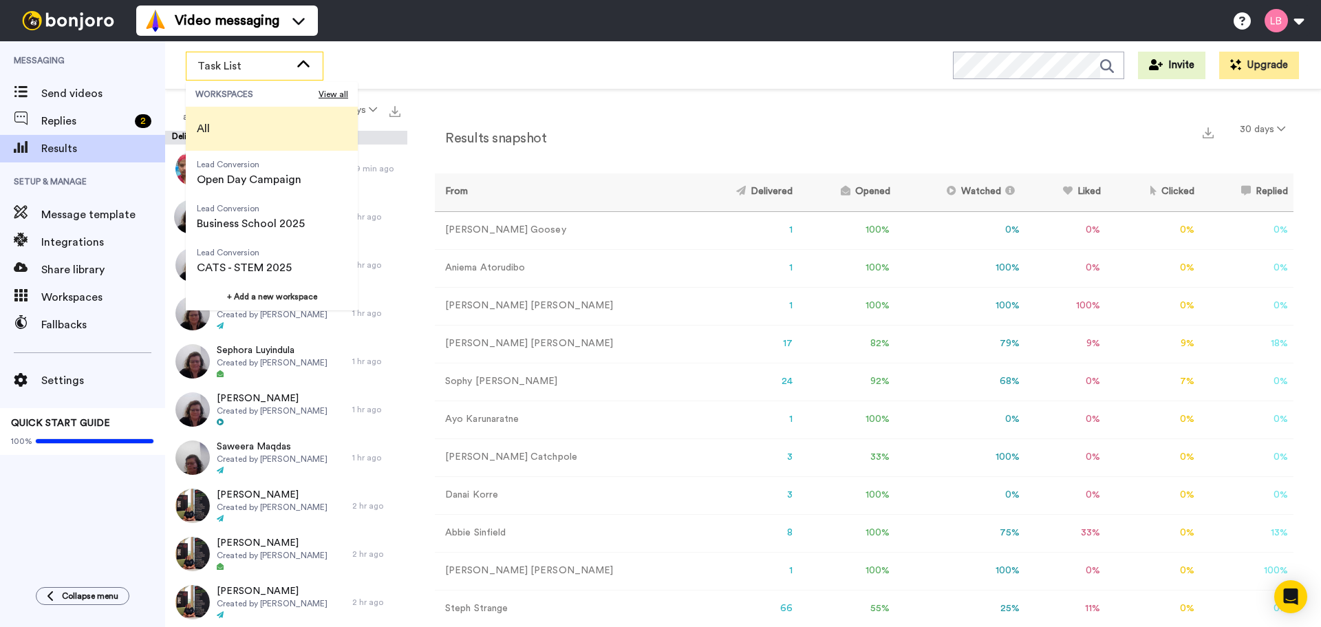
click at [222, 121] on li "All" at bounding box center [272, 129] width 172 height 44
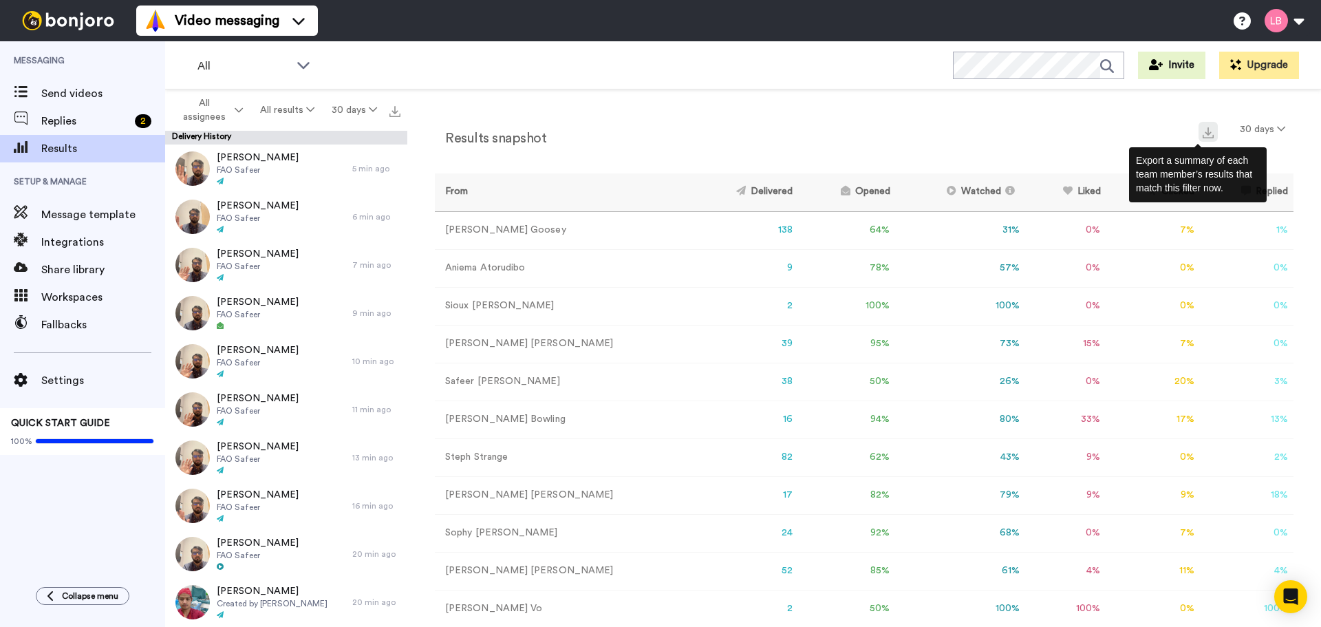
click at [1203, 127] on img at bounding box center [1208, 132] width 11 height 11
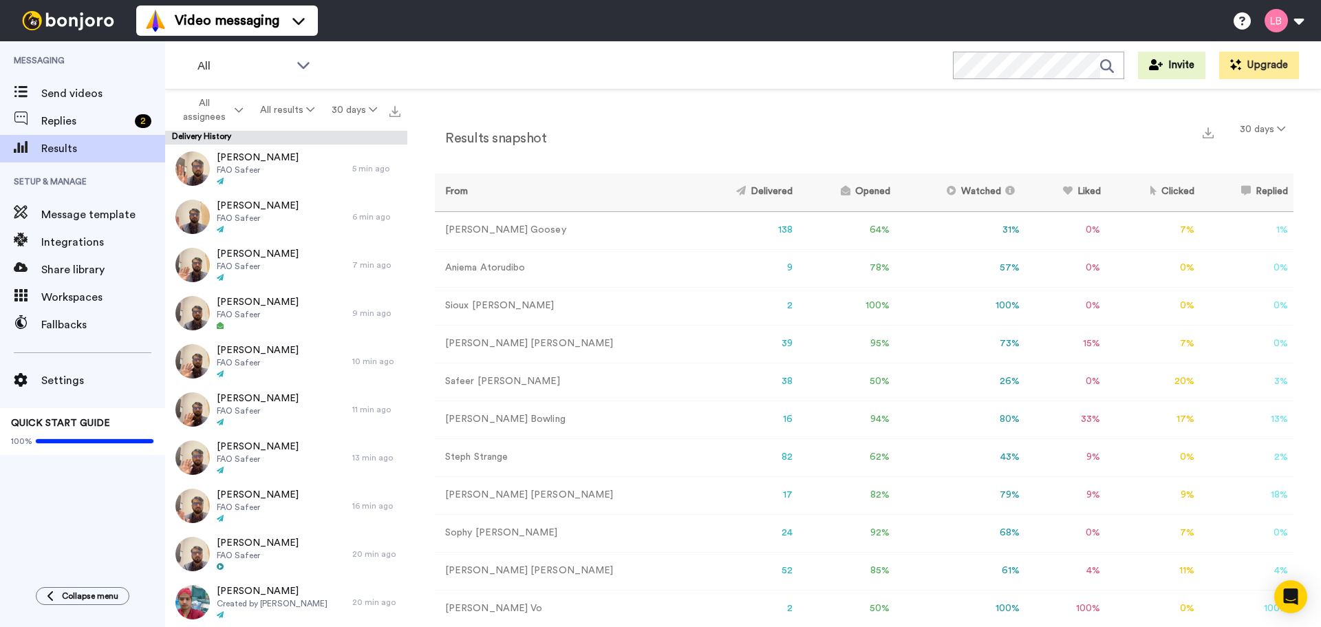
scroll to position [219, 0]
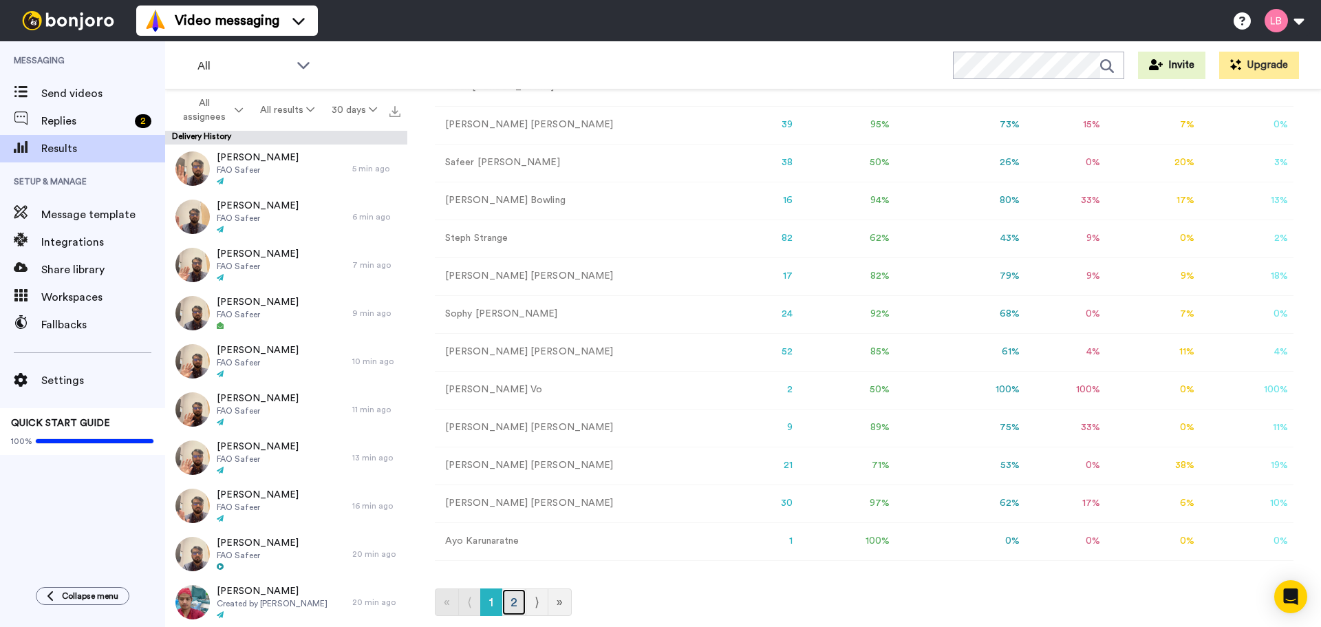
click at [518, 610] on link "2" at bounding box center [514, 602] width 25 height 28
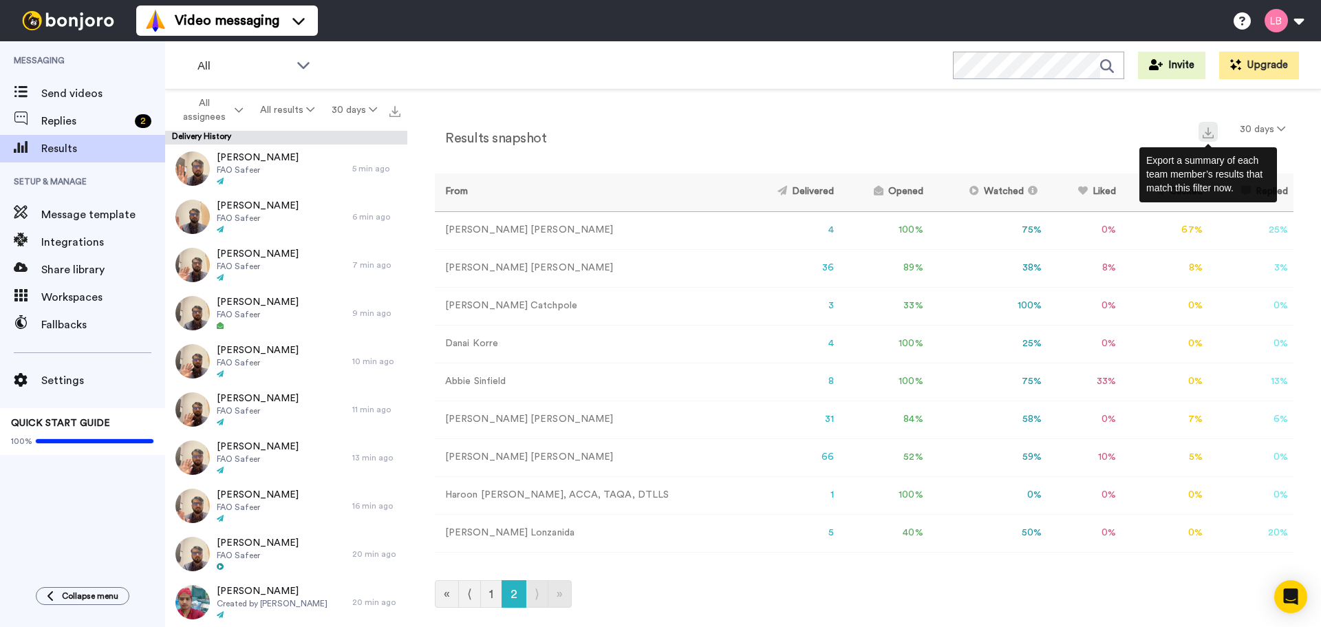
click at [1208, 131] on img at bounding box center [1208, 132] width 11 height 11
click at [78, 96] on span "Send videos" at bounding box center [103, 93] width 124 height 17
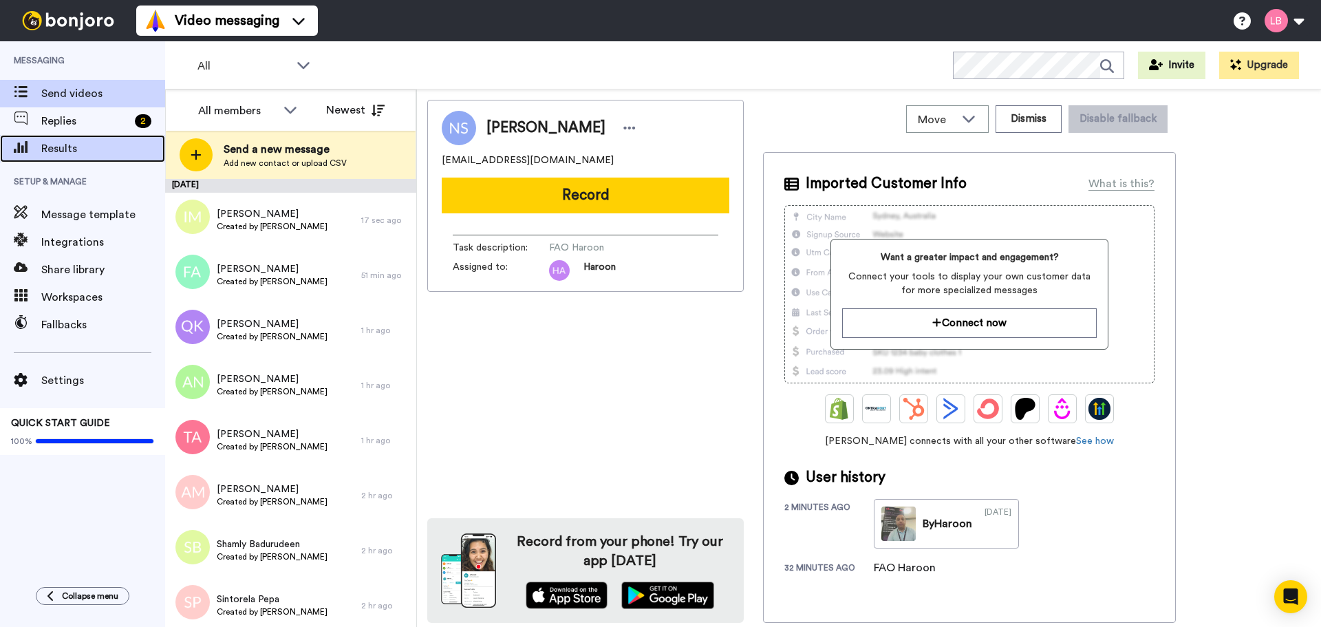
click at [63, 141] on span "Results" at bounding box center [103, 148] width 124 height 17
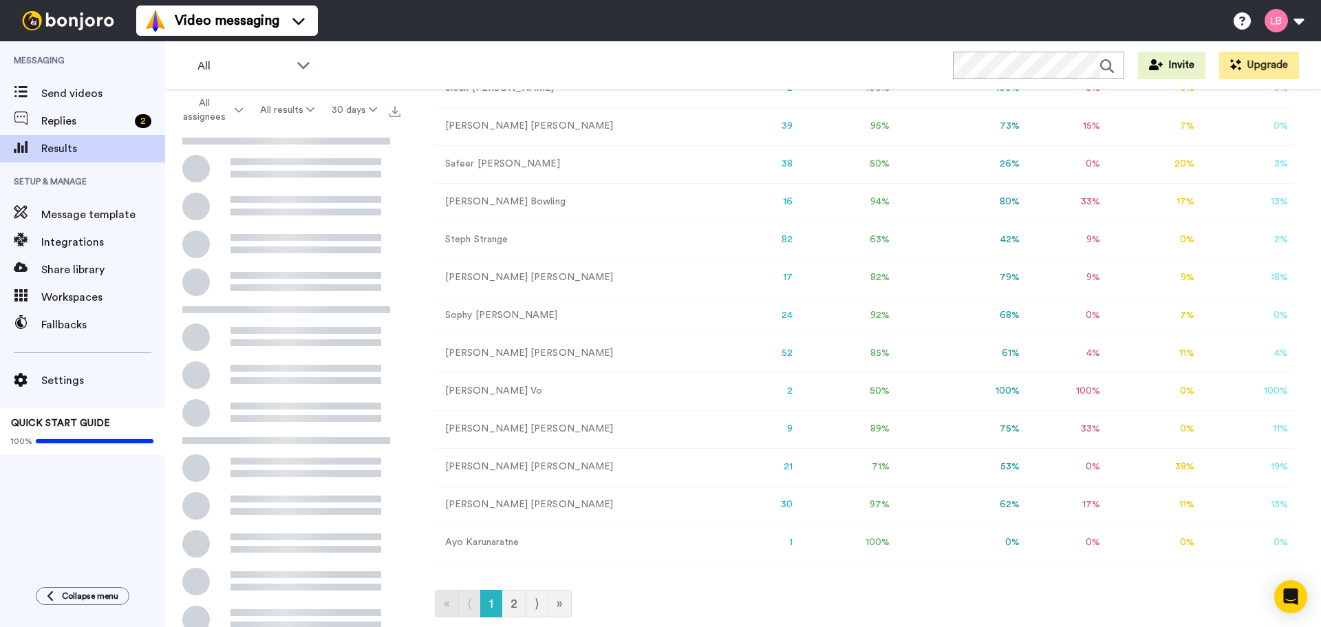
scroll to position [219, 0]
click at [515, 598] on link "2" at bounding box center [514, 602] width 25 height 28
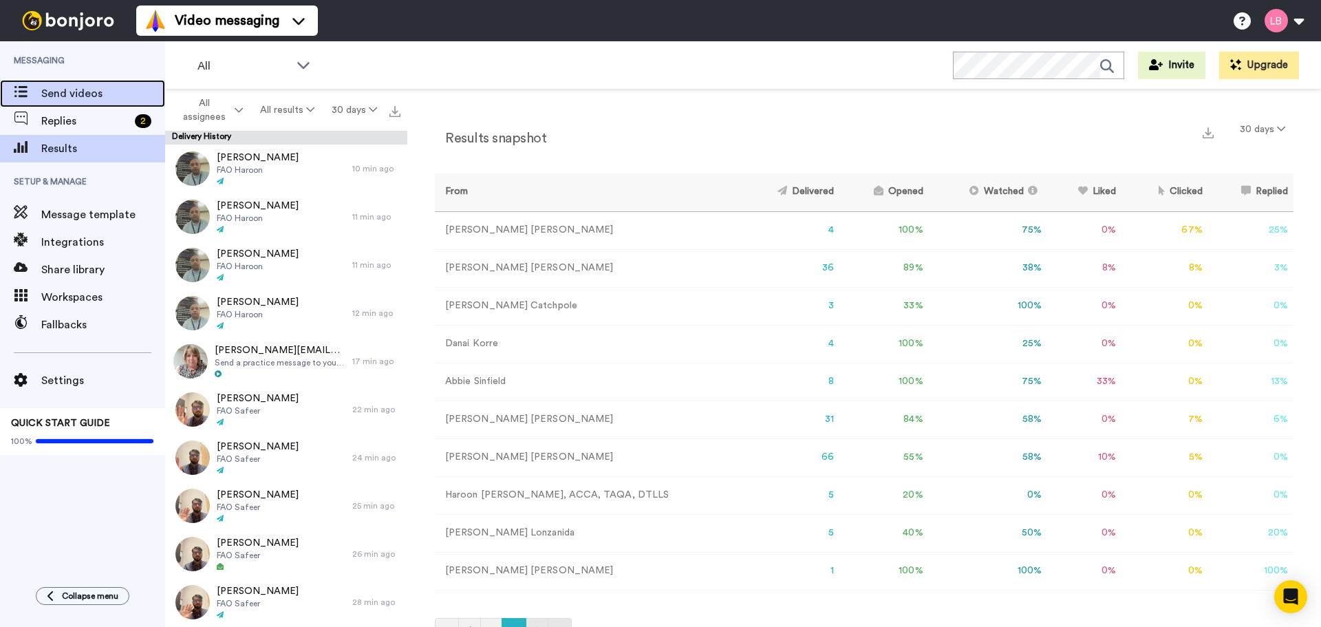
click at [63, 88] on span "Send videos" at bounding box center [103, 93] width 124 height 17
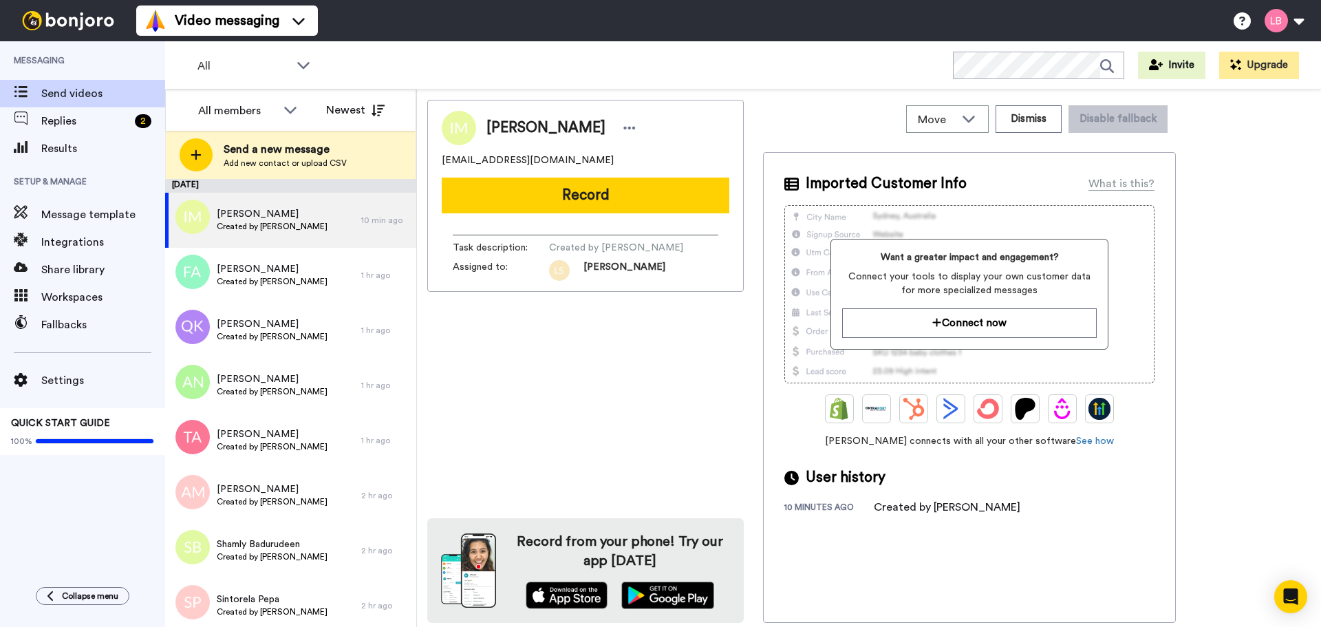
click at [398, 68] on div "All WORKSPACES View all All Lead Conversion Open Day Campaign Lead Conversion B…" at bounding box center [743, 65] width 1156 height 48
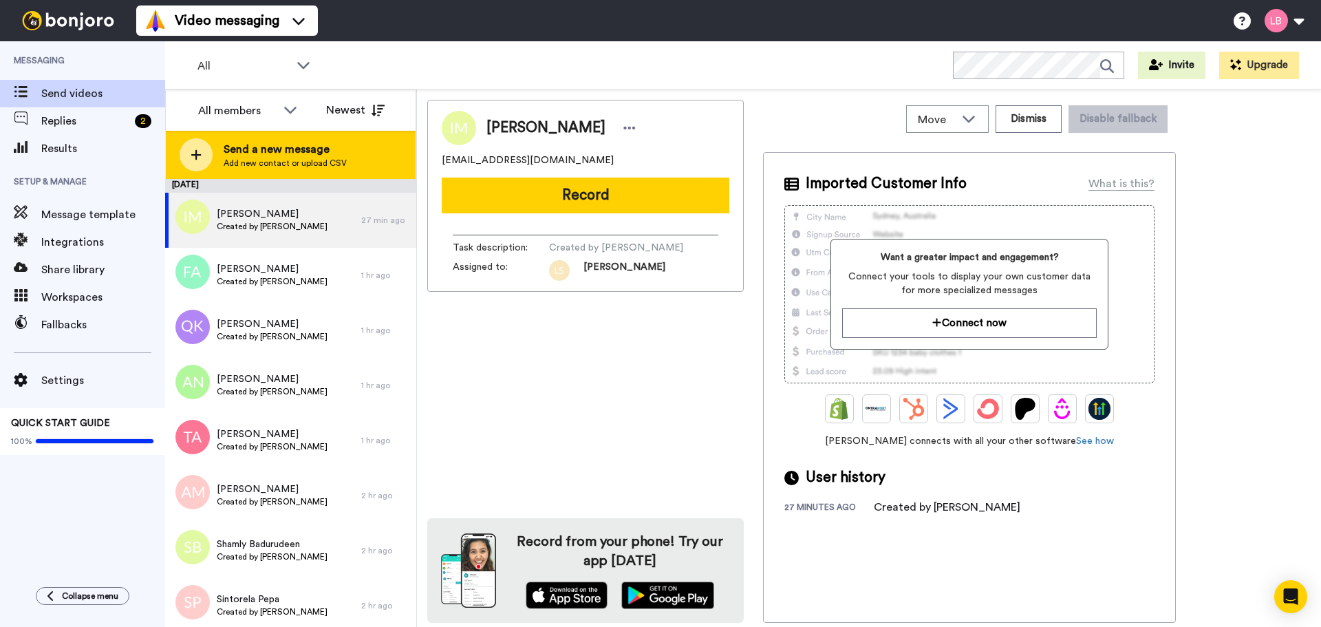
click at [198, 161] on div at bounding box center [196, 154] width 33 height 33
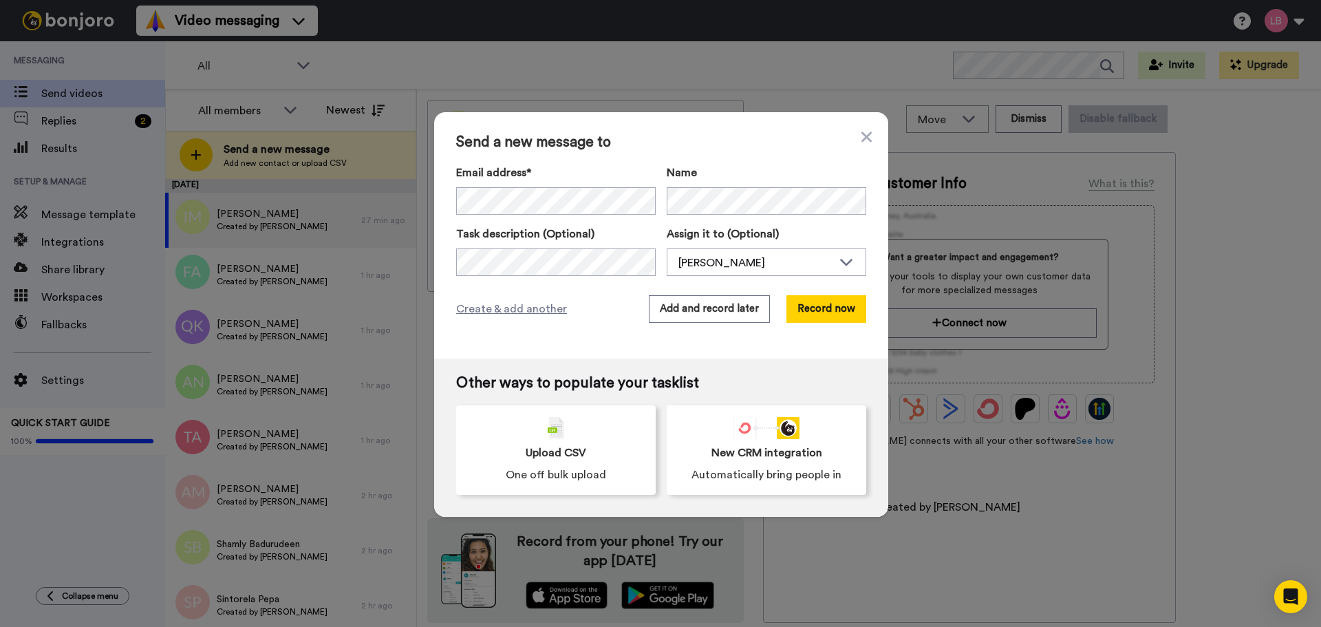
click at [209, 74] on div "Send a new message to Email address* Ioannis Marra <marraionnis@gmail.com> Nels…" at bounding box center [660, 313] width 1321 height 627
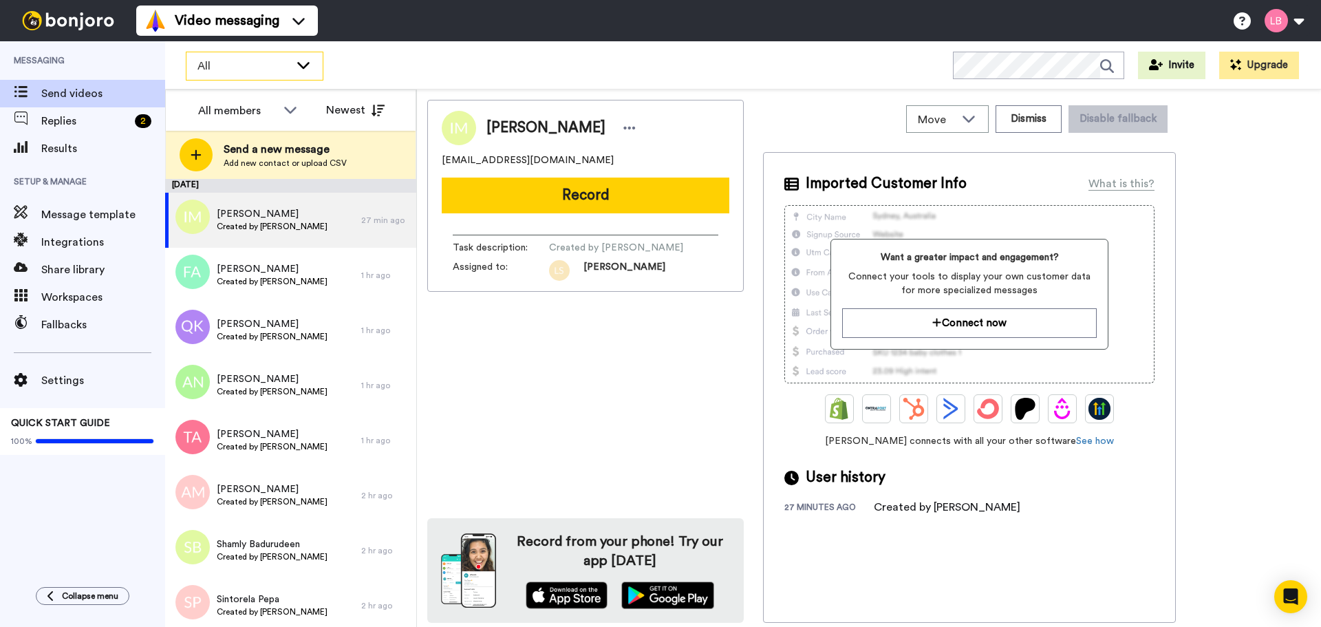
click at [209, 69] on span "All" at bounding box center [244, 66] width 92 height 17
click at [408, 60] on div "All WORKSPACES View all All Lead Conversion Open Day Campaign Lead Conversion B…" at bounding box center [743, 65] width 1156 height 48
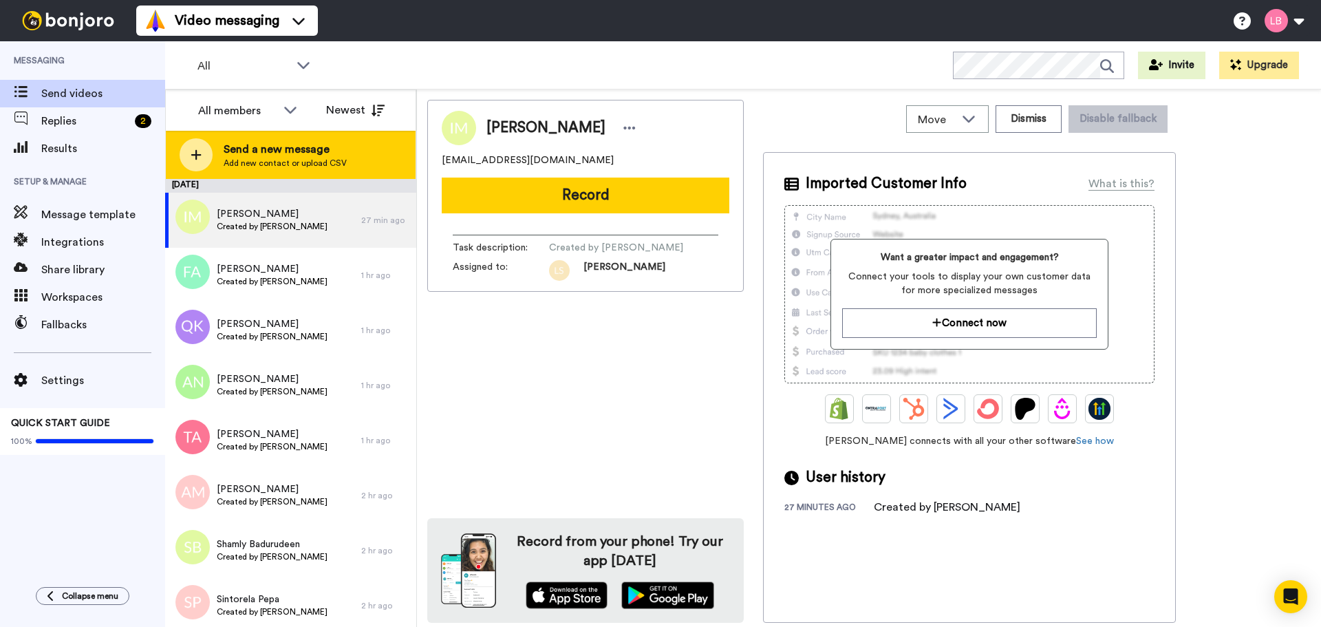
click at [221, 156] on div "Send a new message Add new contact or upload CSV" at bounding box center [291, 155] width 250 height 48
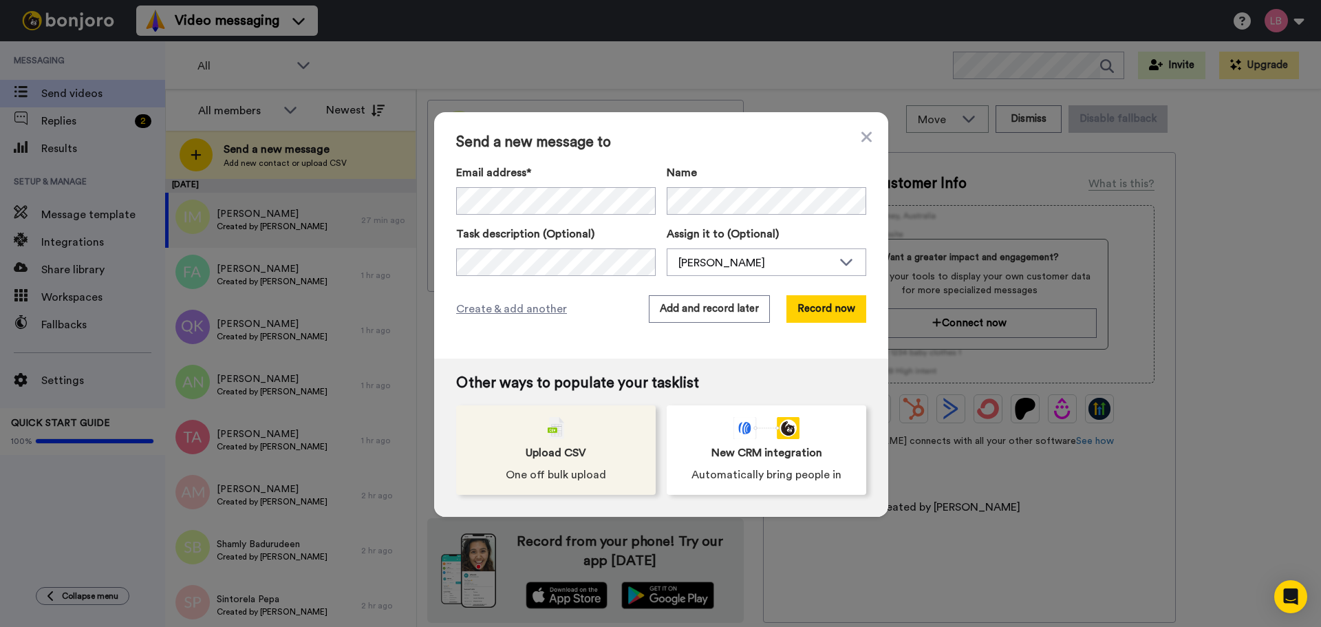
click at [586, 430] on div "Upload CSV One off bulk upload" at bounding box center [556, 449] width 200 height 89
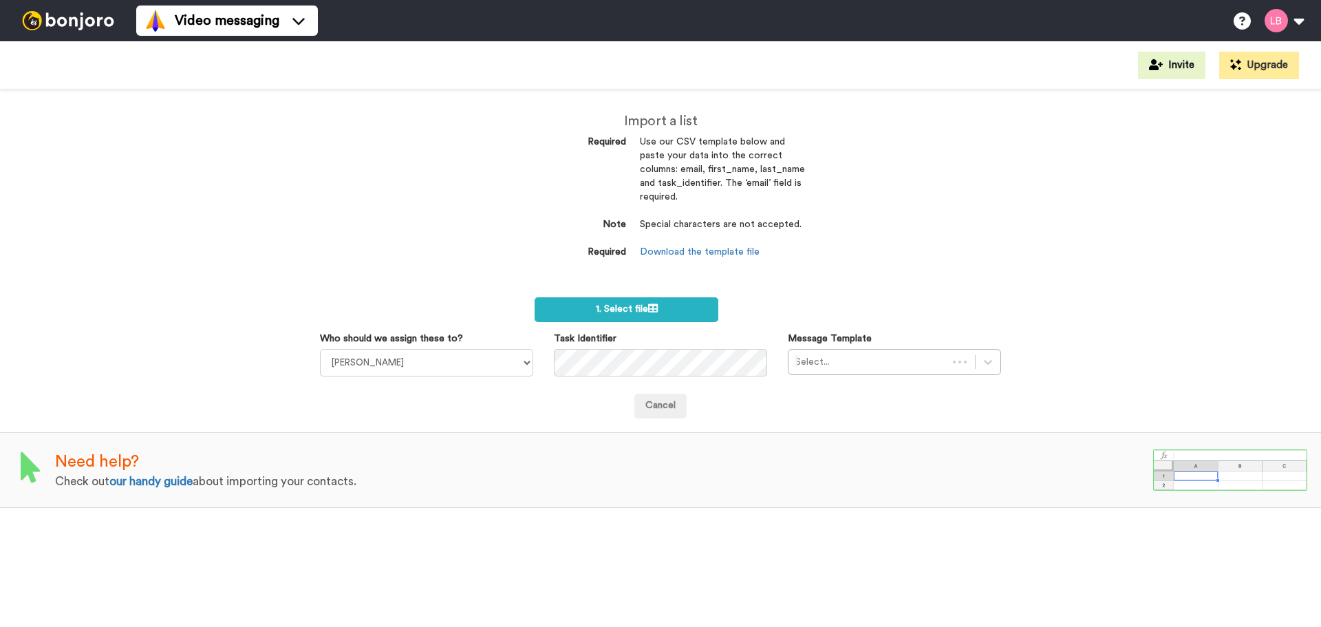
click at [609, 305] on span "1. Select file" at bounding box center [627, 309] width 62 height 10
click at [632, 313] on span "1. Select file" at bounding box center [627, 309] width 62 height 10
click at [587, 308] on label "1. Select file" at bounding box center [627, 309] width 184 height 25
click at [651, 310] on icon at bounding box center [653, 308] width 10 height 10
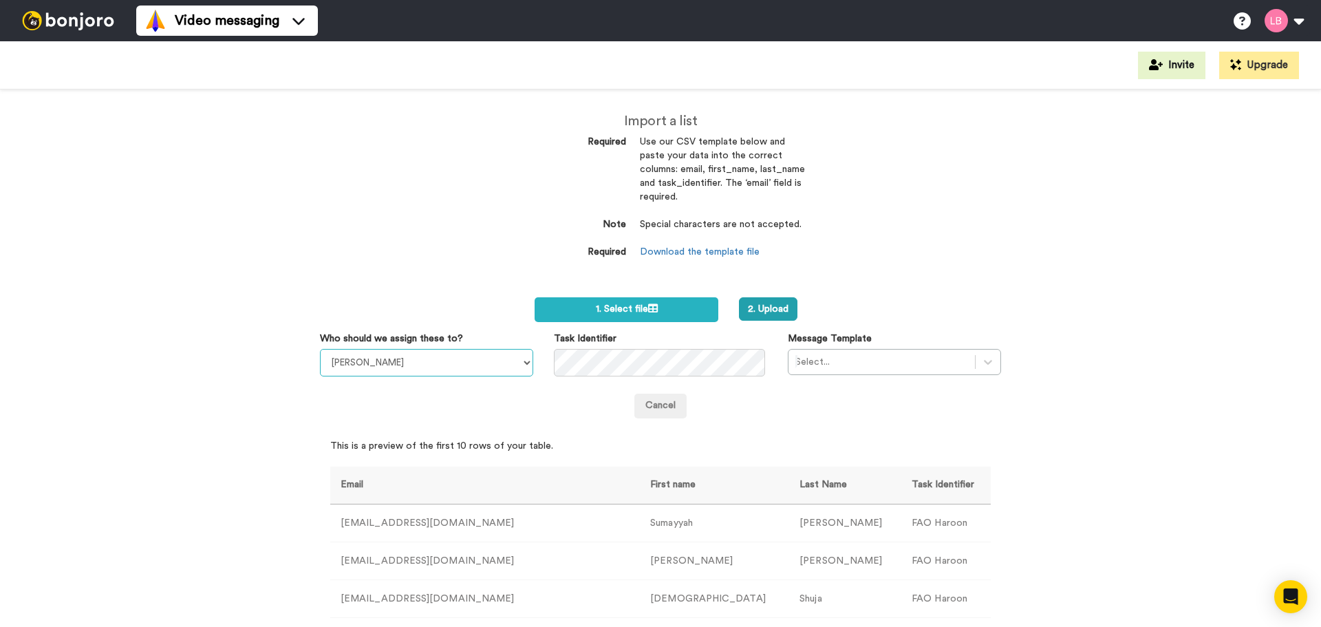
click at [412, 356] on select "Sandra Roper Cara Marie Burgess Joseph Adonu Teresa Bennett Dr Prasad Sreenivas…" at bounding box center [426, 363] width 213 height 28
select select "c912261d-e429-414c-a0f5-183569a69966"
click at [320, 349] on select "Sandra Roper Cara Marie Burgess Joseph Adonu Teresa Bennett Dr Prasad Sreenivas…" at bounding box center [426, 363] width 213 height 28
click at [902, 361] on div at bounding box center [882, 362] width 173 height 17
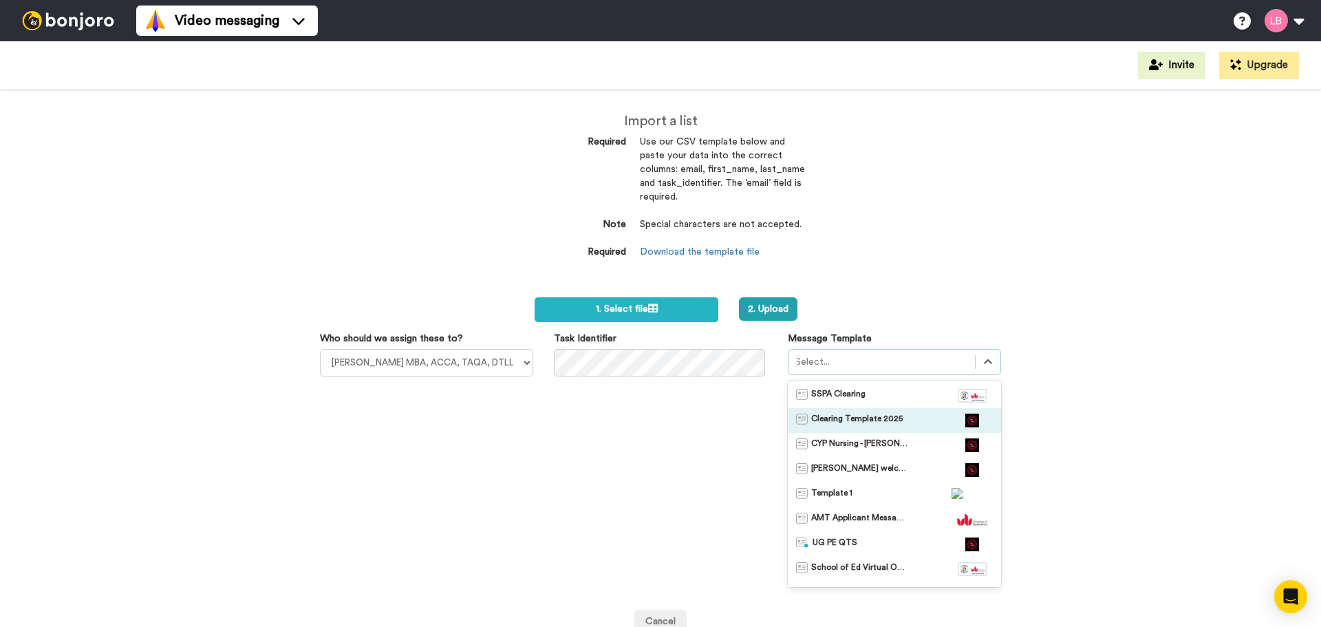
click at [875, 416] on span "Clearing Template 2025" at bounding box center [857, 421] width 92 height 14
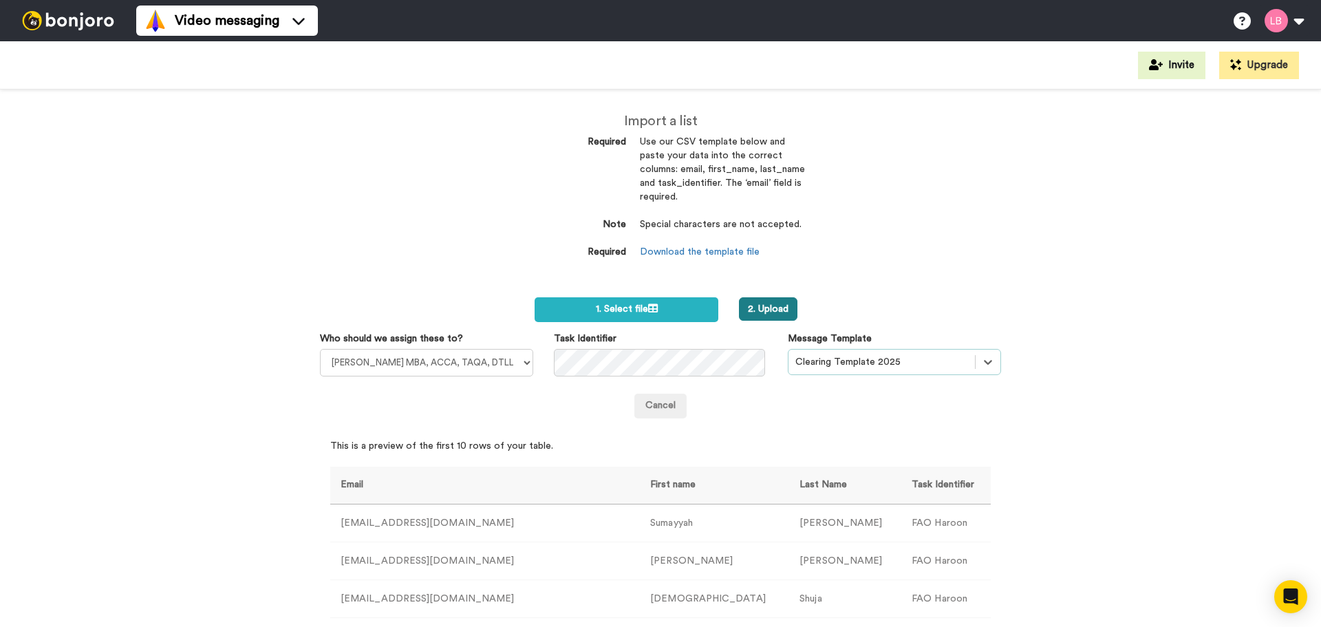
click at [780, 310] on button "2. Upload" at bounding box center [768, 308] width 58 height 23
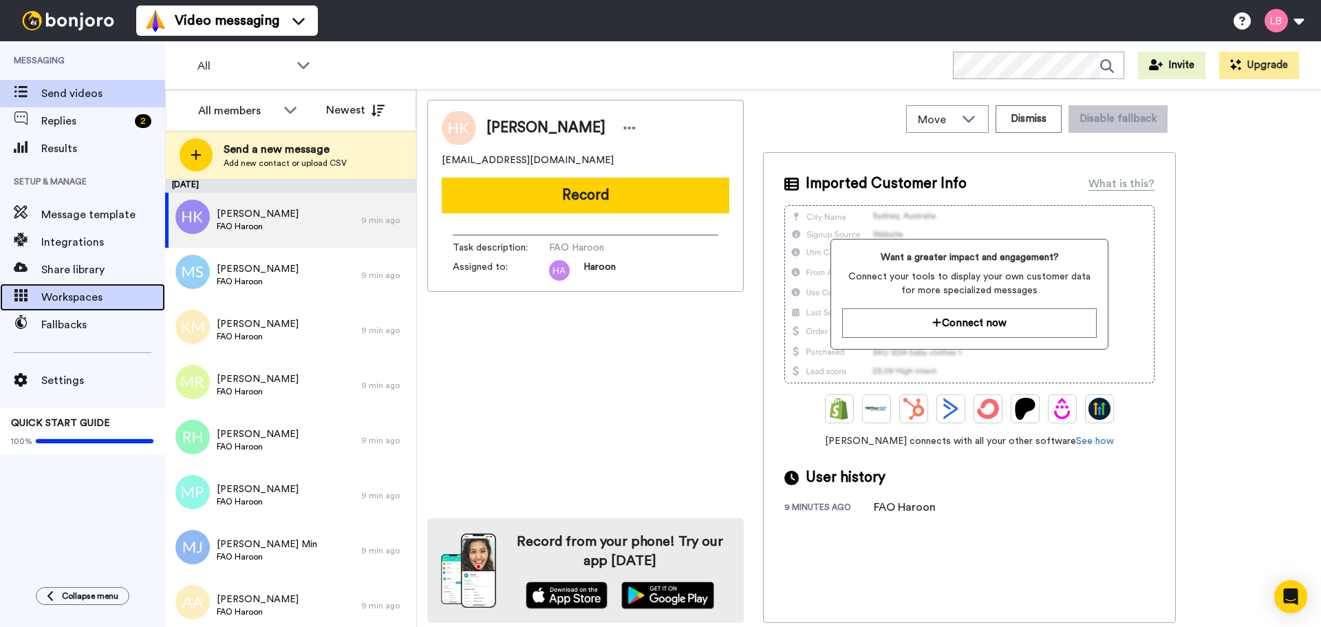
click at [72, 300] on span "Workspaces" at bounding box center [103, 297] width 124 height 17
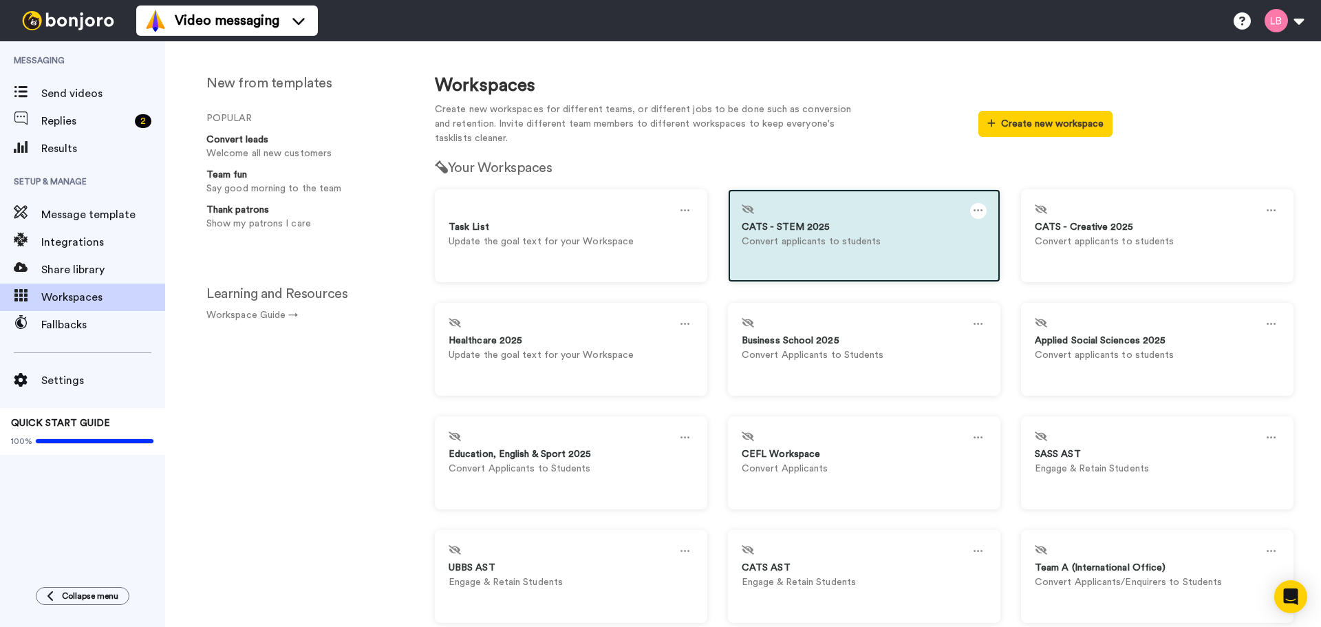
click at [979, 209] on div at bounding box center [978, 211] width 17 height 16
click at [802, 213] on div "Settings" at bounding box center [824, 217] width 122 height 27
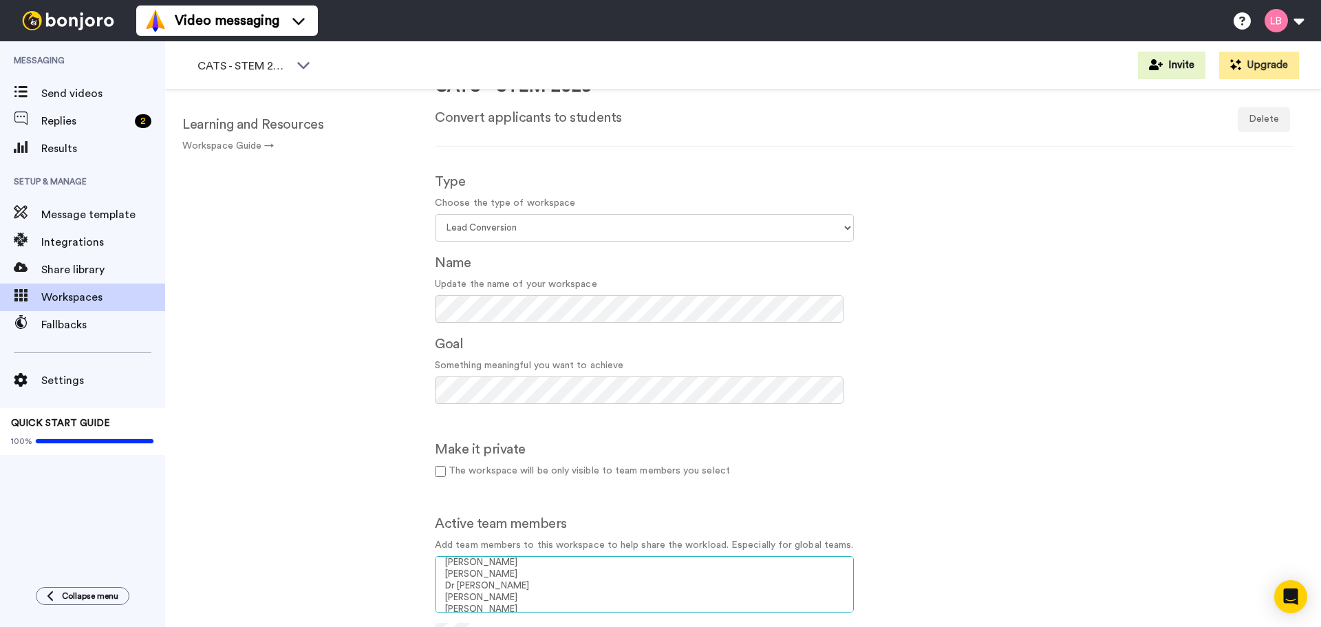
scroll to position [303, 0]
click at [517, 590] on option "[PERSON_NAME]" at bounding box center [644, 592] width 401 height 12
select select "00b8ffbc-47bd-4899-adc8-2a28928767a9"
click at [474, 557] on option "Tariq Alsboui" at bounding box center [644, 561] width 401 height 12
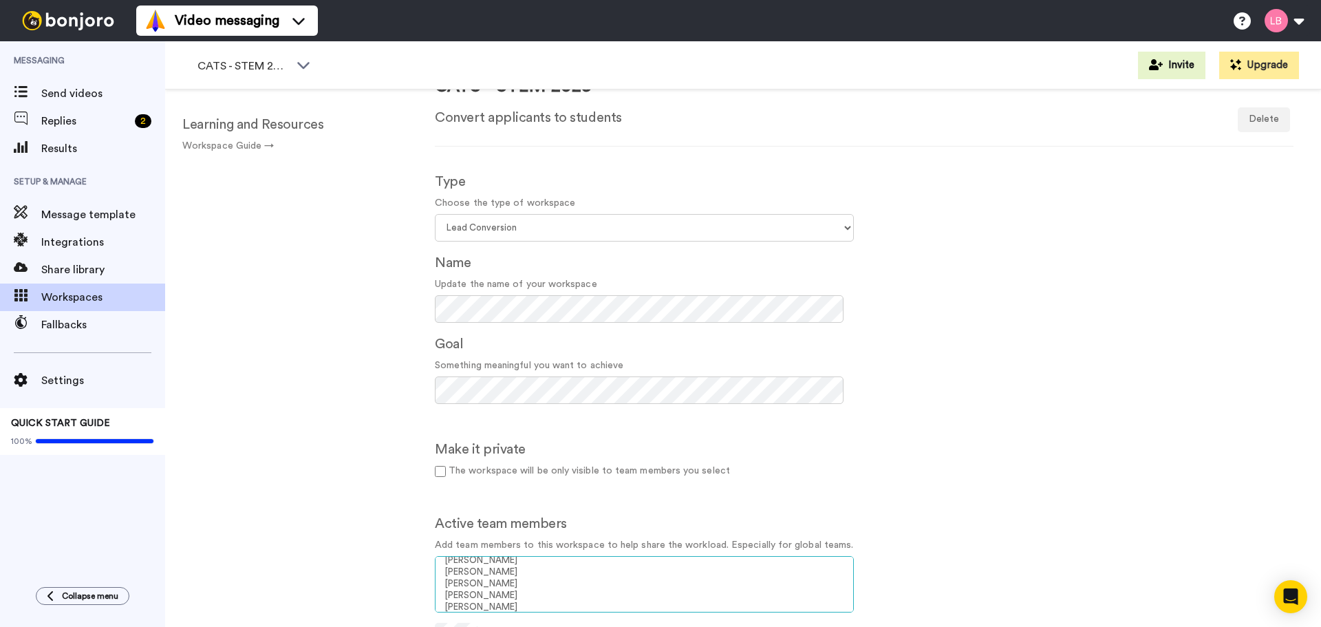
scroll to position [1677, 0]
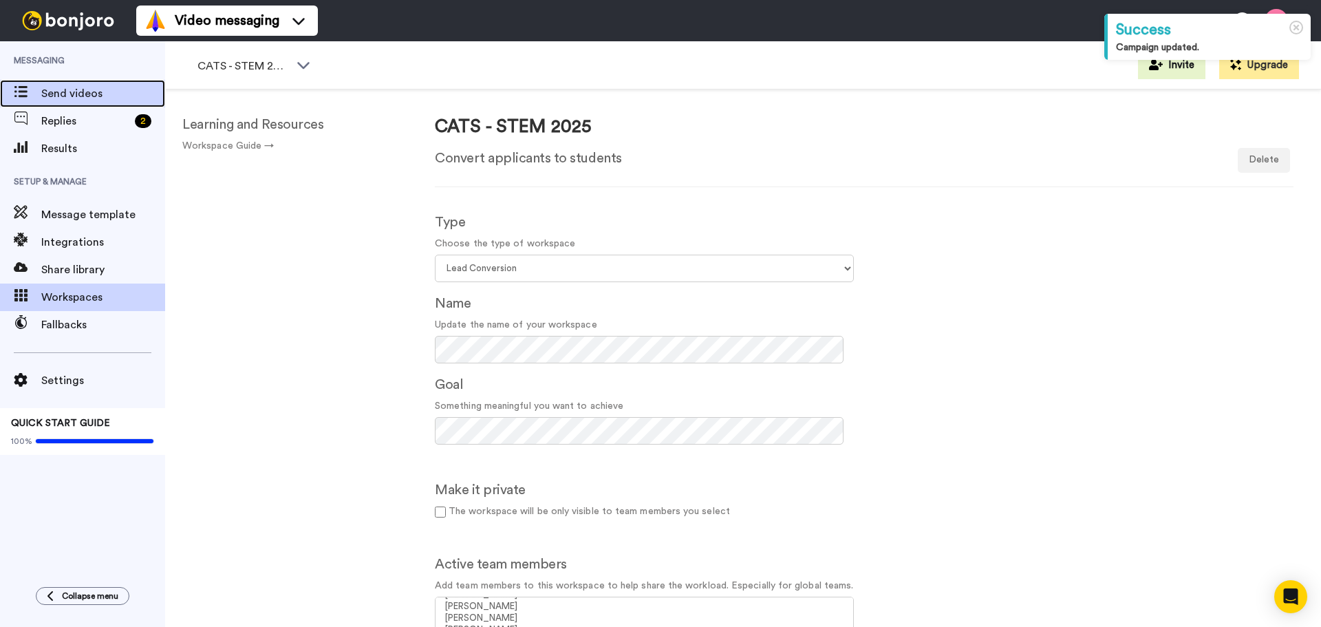
click at [82, 97] on span "Send videos" at bounding box center [103, 93] width 124 height 17
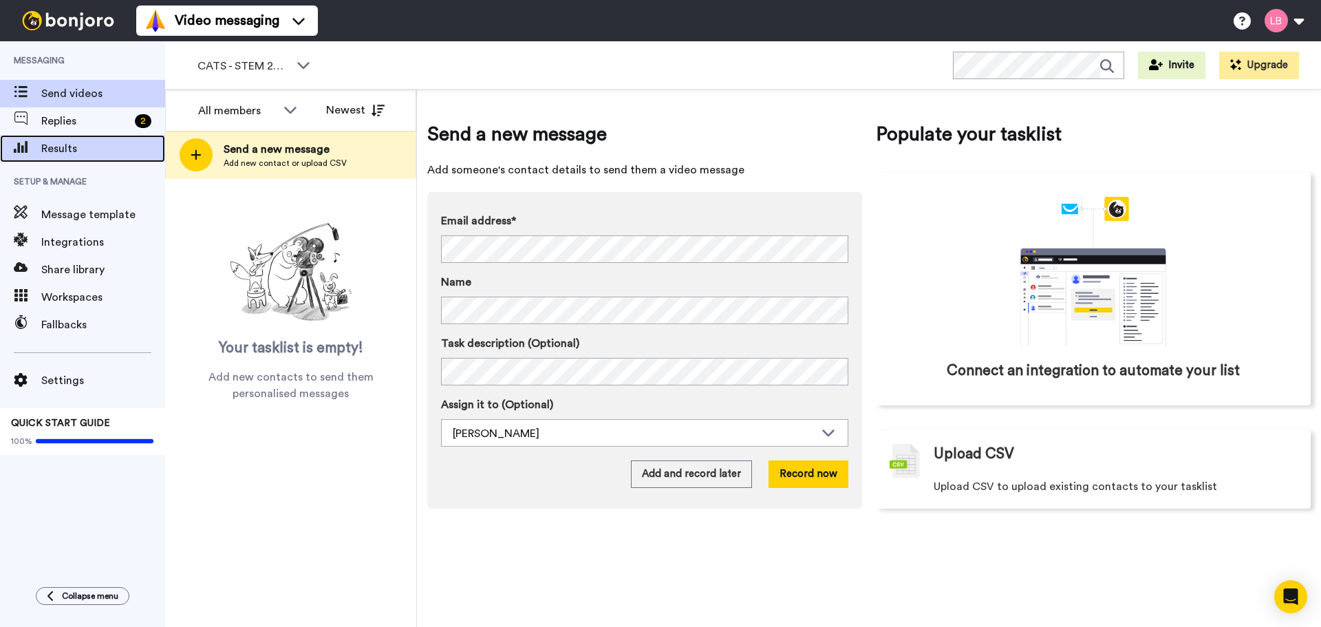
click at [48, 151] on span "Results" at bounding box center [103, 148] width 124 height 17
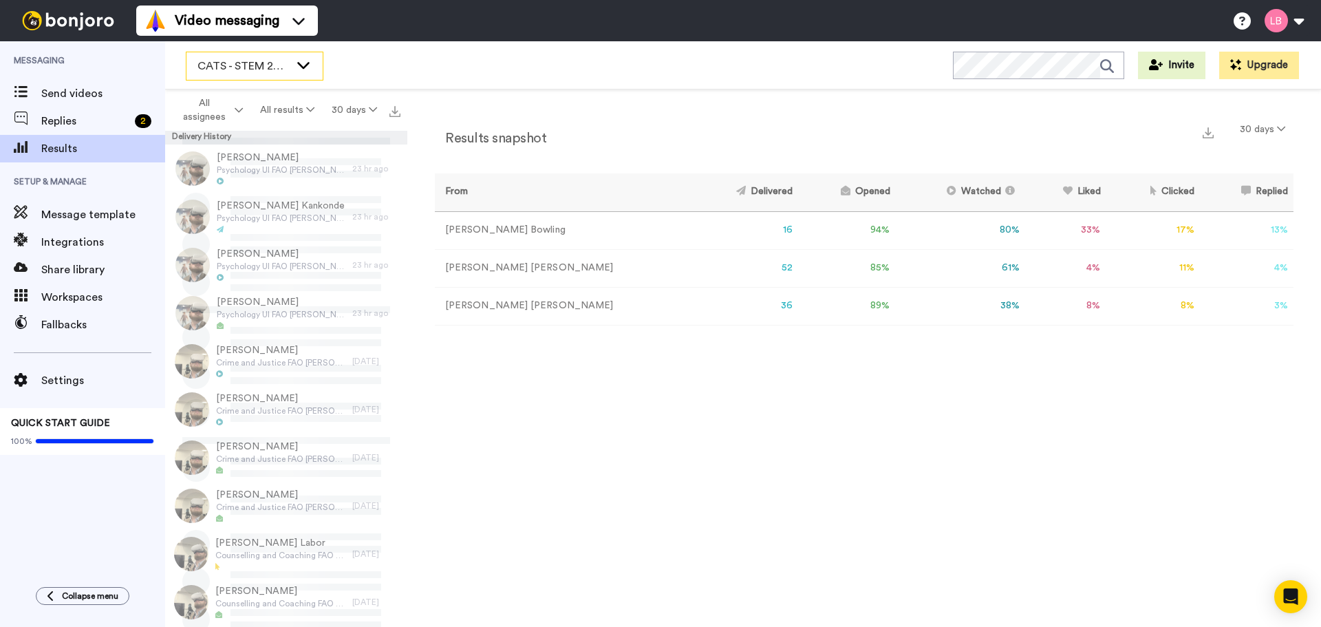
click at [264, 72] on span "CATS - STEM 2025" at bounding box center [244, 66] width 92 height 17
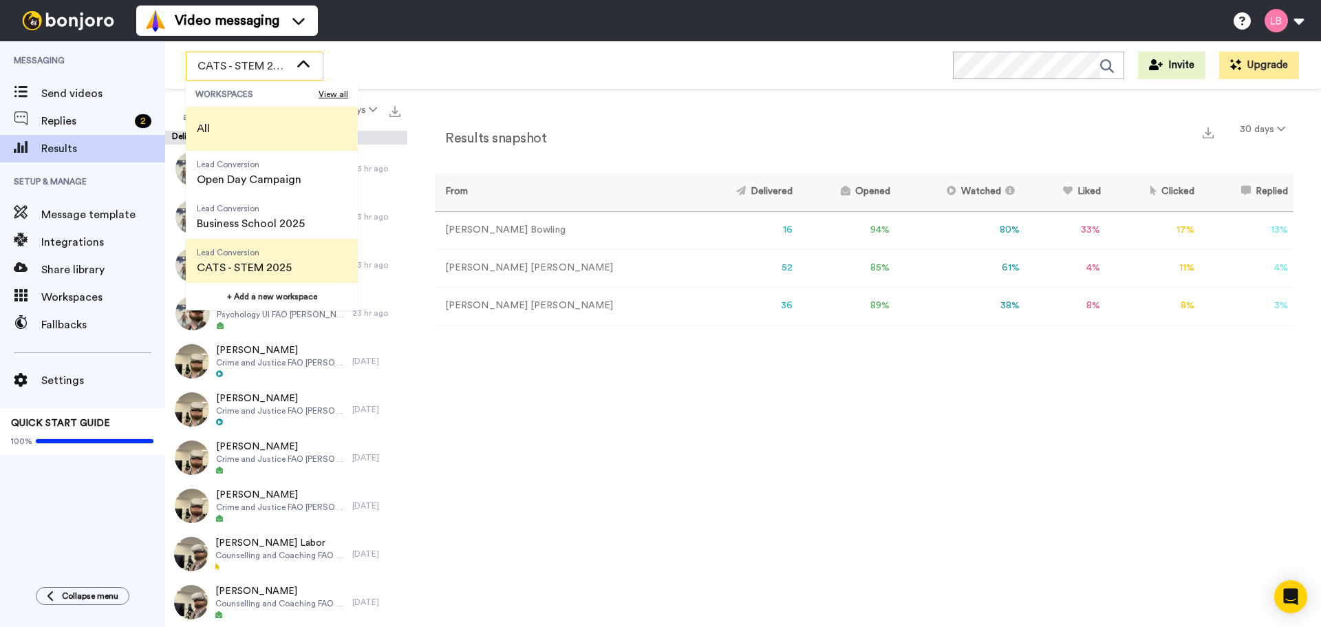
click at [233, 118] on li "All" at bounding box center [272, 129] width 172 height 44
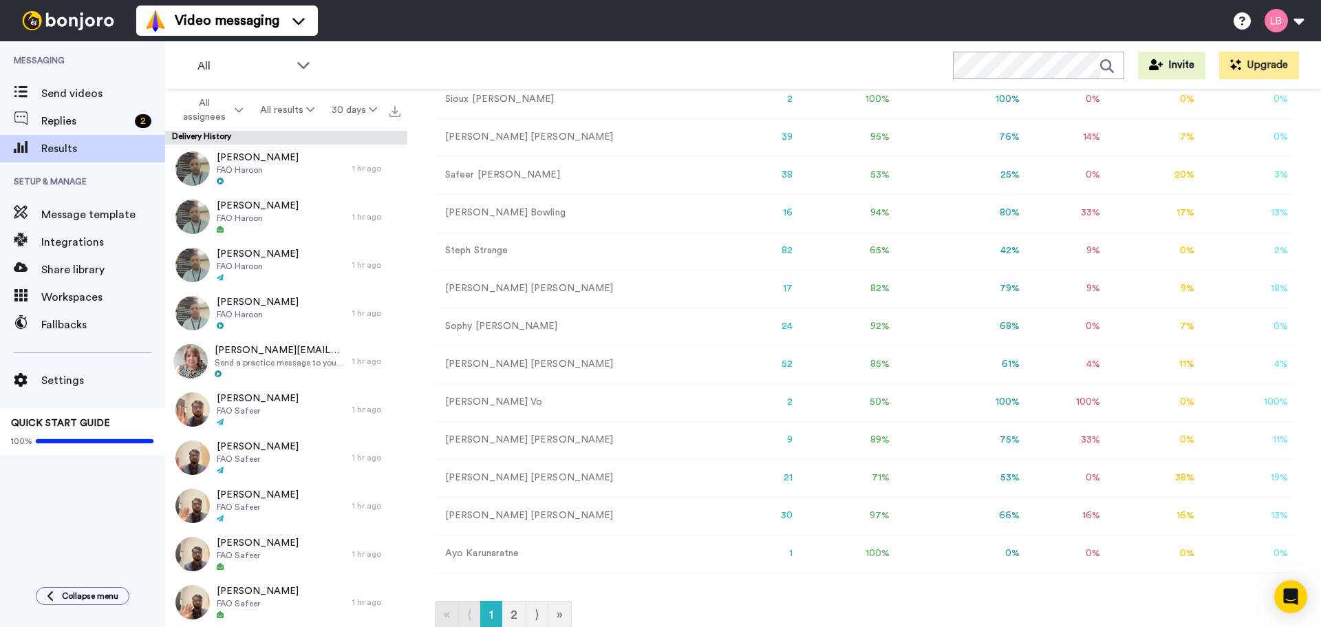
scroll to position [219, 0]
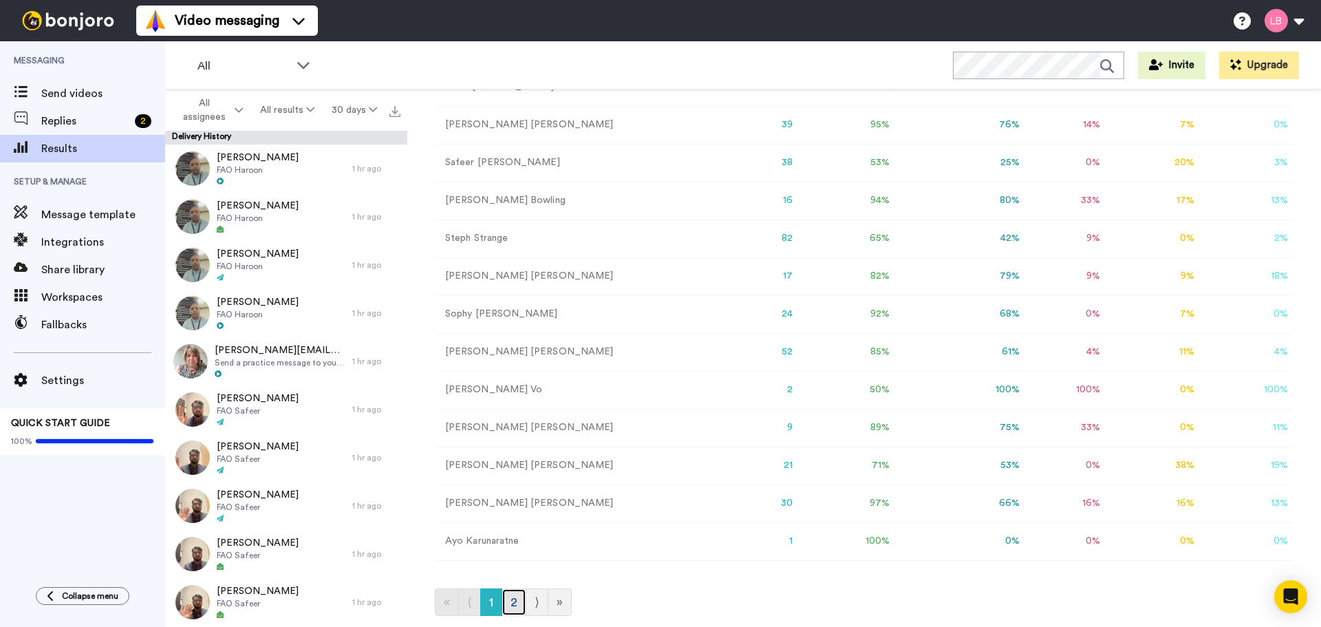
click at [520, 607] on link "2" at bounding box center [514, 602] width 25 height 28
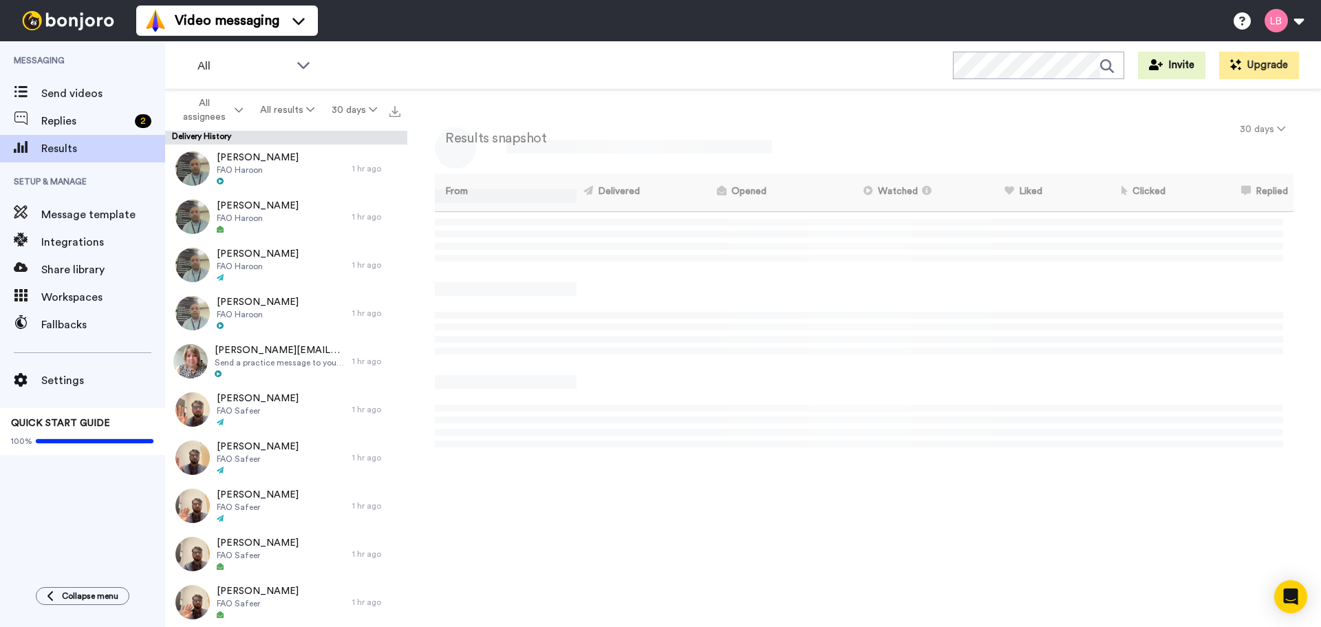
scroll to position [0, 0]
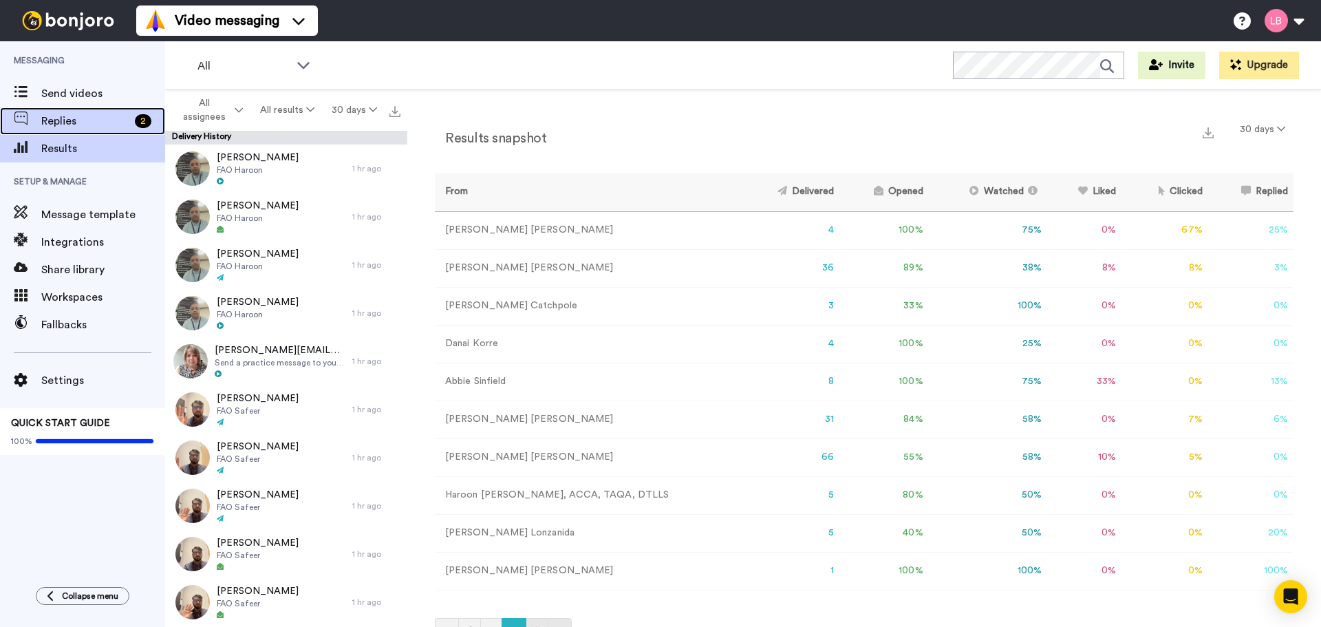
click at [67, 112] on div "Replies 2" at bounding box center [82, 121] width 165 height 28
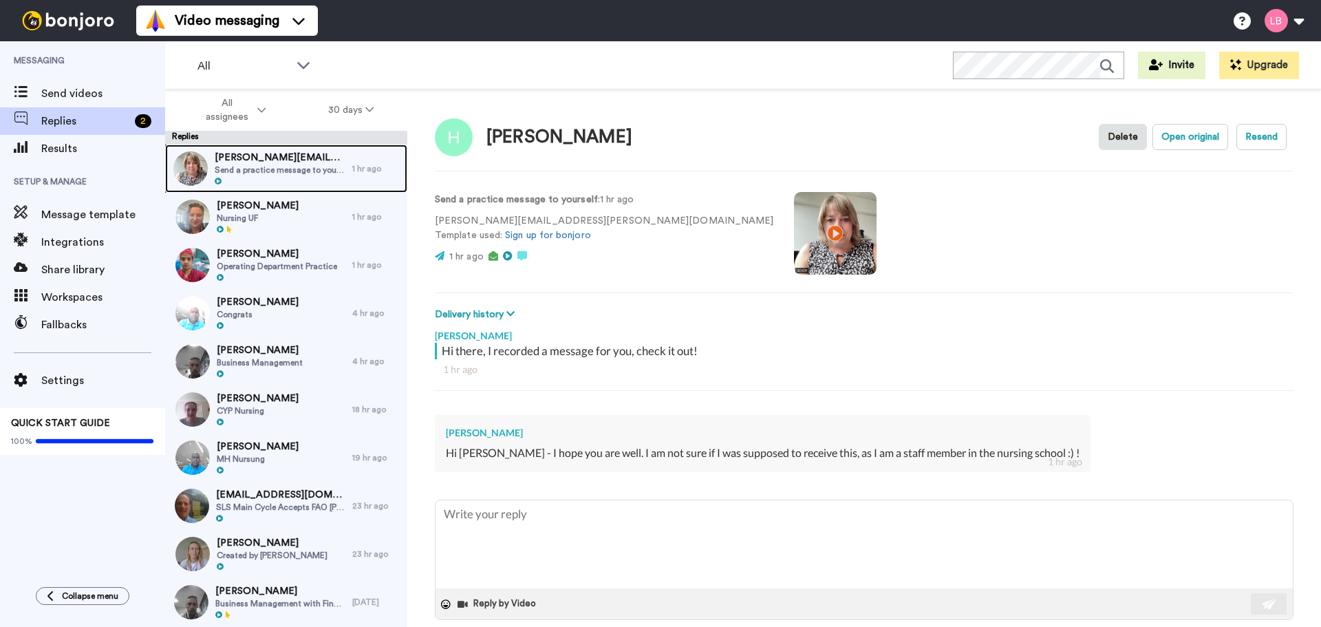
click at [266, 153] on span "[PERSON_NAME][EMAIL_ADDRESS][PERSON_NAME][DOMAIN_NAME]" at bounding box center [280, 158] width 131 height 14
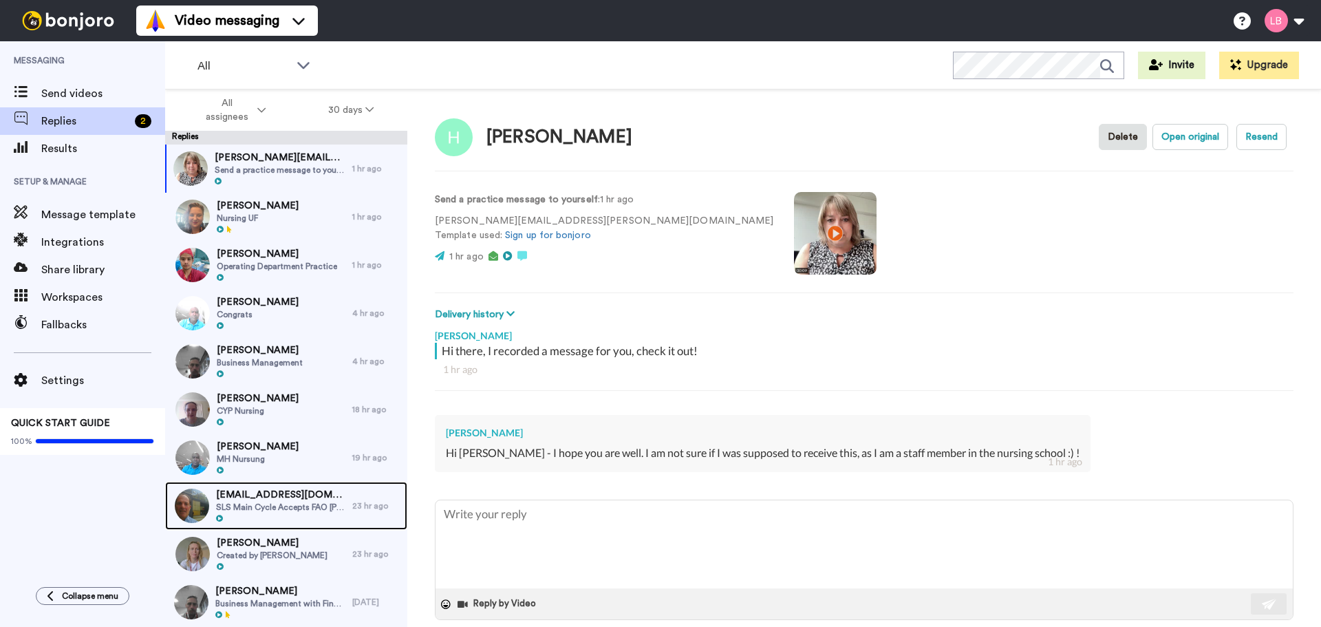
click at [270, 504] on span "SLS Main Cycle Accepts FAO [PERSON_NAME]" at bounding box center [280, 507] width 129 height 11
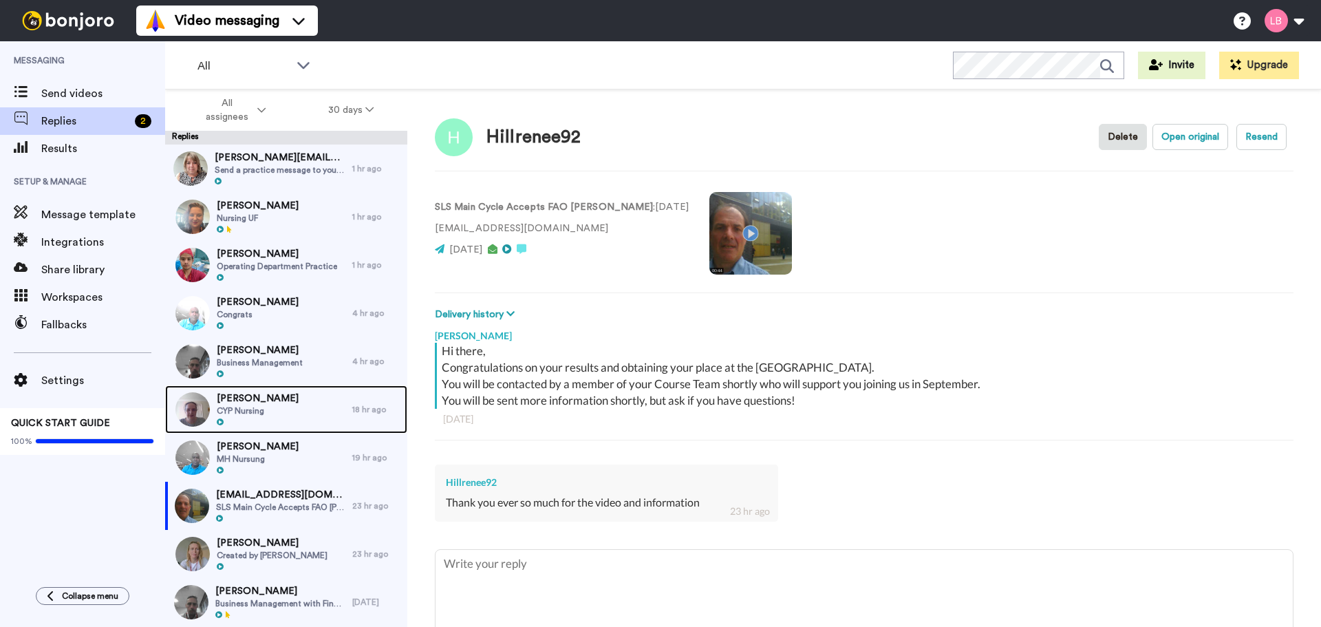
click at [239, 399] on span "[PERSON_NAME]" at bounding box center [258, 399] width 82 height 14
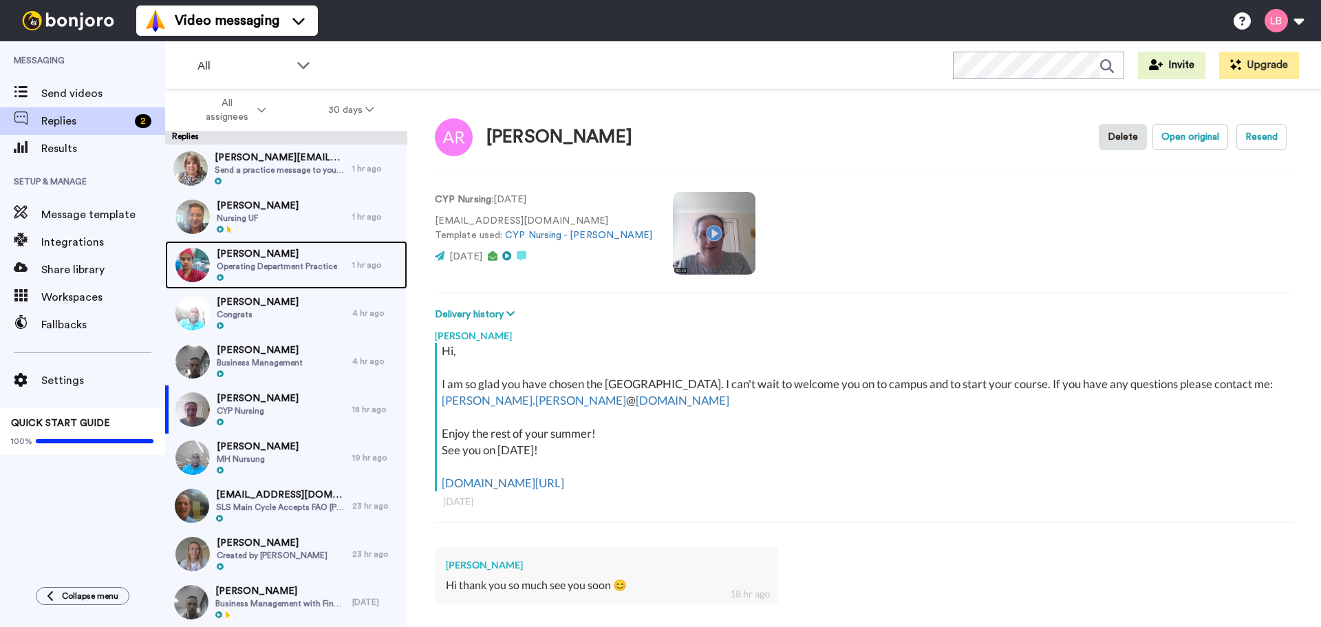
click at [311, 262] on span "Operating Department Practice" at bounding box center [277, 266] width 120 height 11
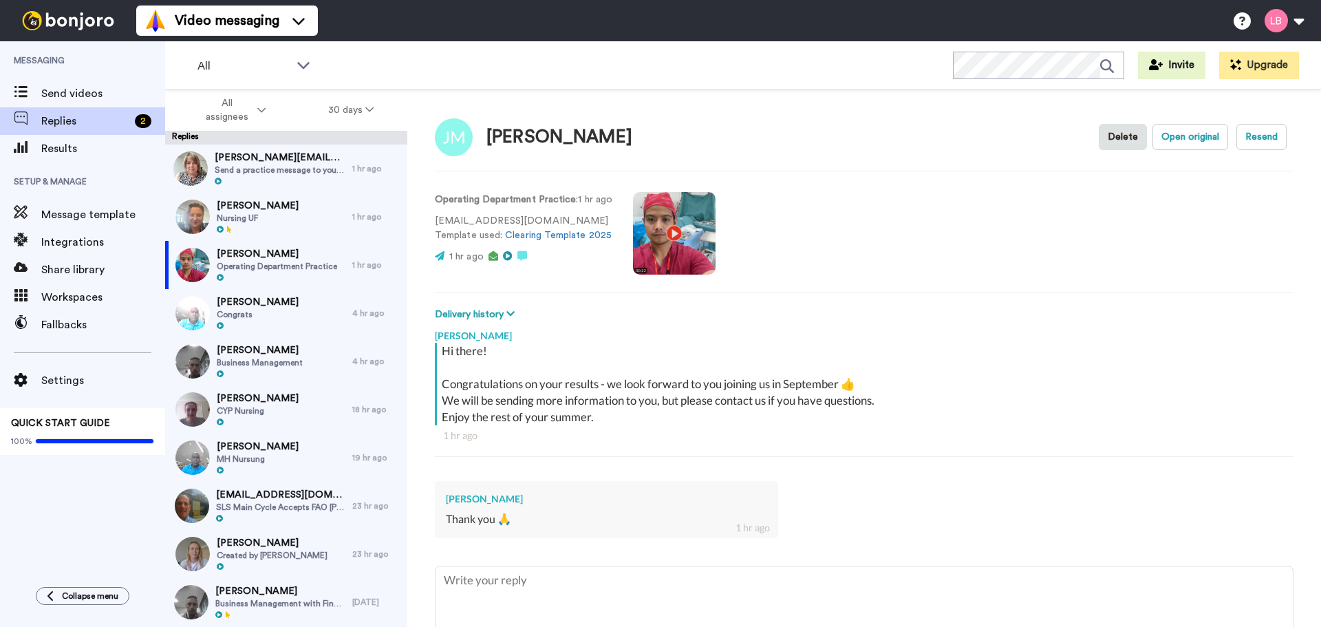
click at [670, 259] on video at bounding box center [674, 233] width 83 height 83
click at [653, 233] on video at bounding box center [674, 233] width 83 height 83
type textarea "x"
click at [72, 122] on span "Replies" at bounding box center [85, 121] width 88 height 17
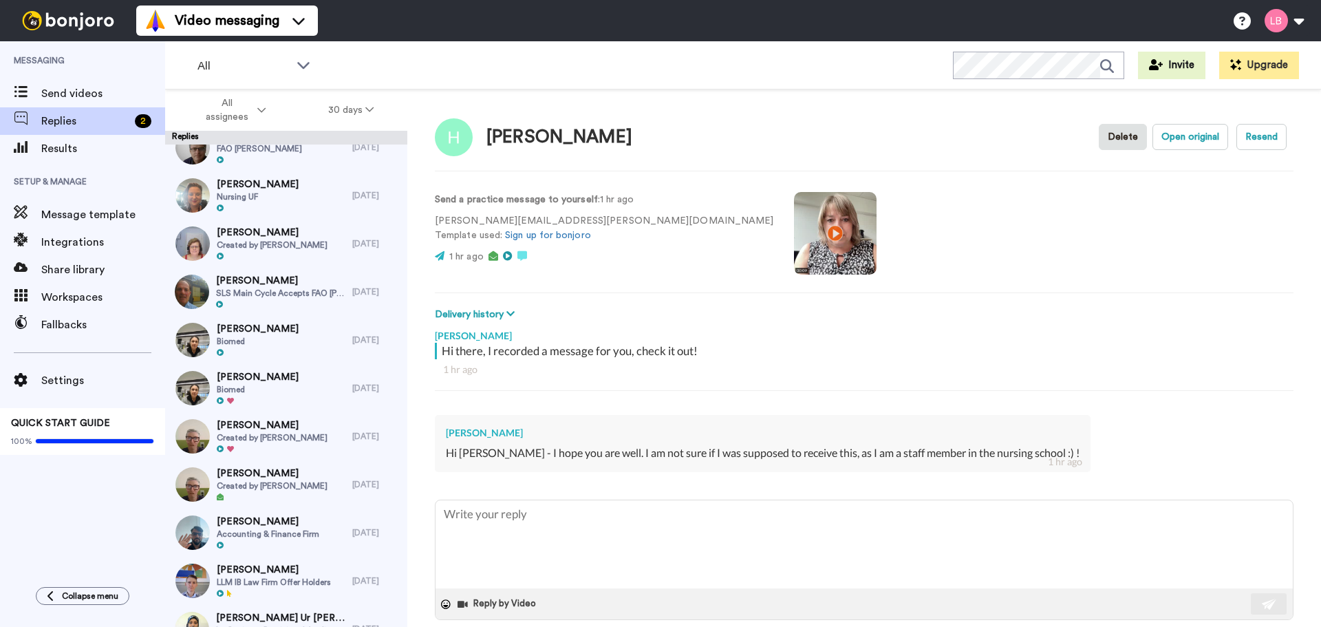
scroll to position [757, 0]
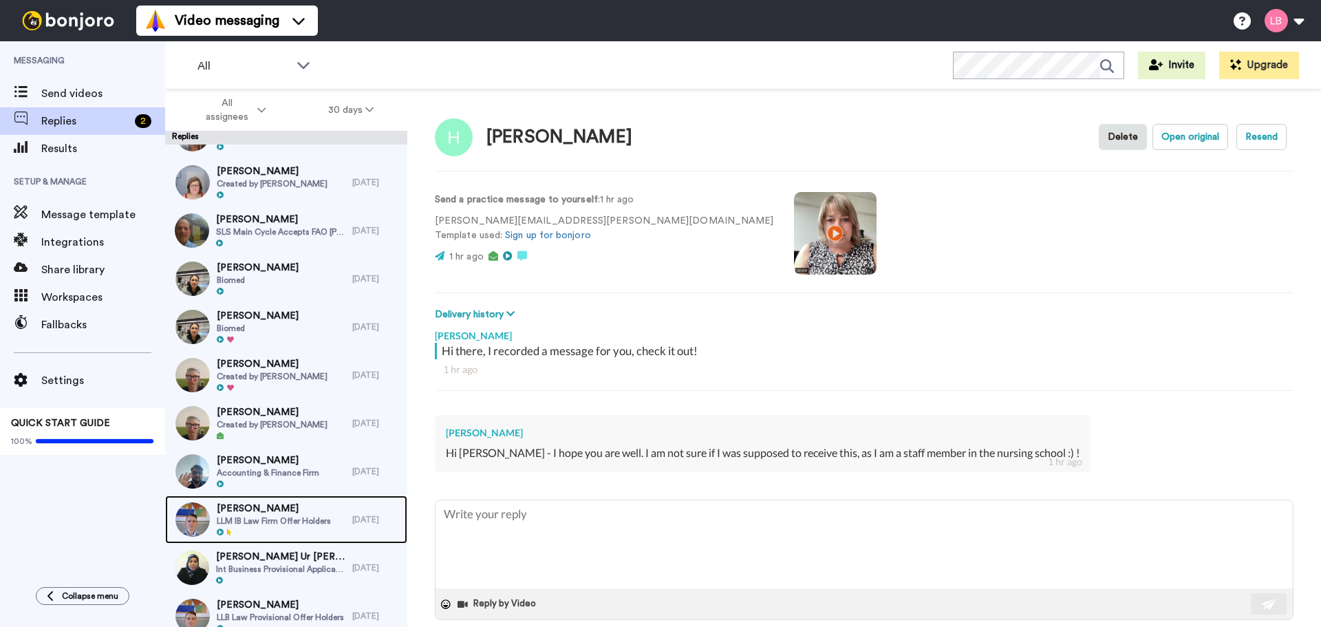
click at [265, 541] on div "Jemima [PERSON_NAME] LLM IB Law Firm Offer Holders" at bounding box center [258, 519] width 187 height 48
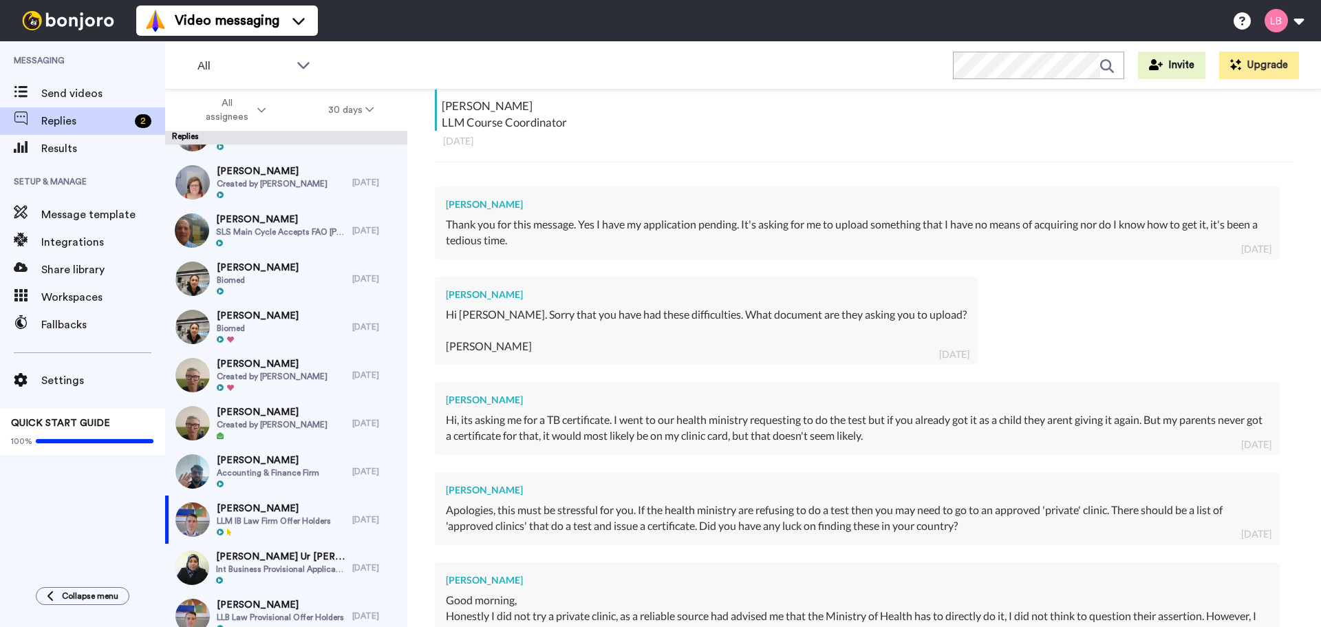
scroll to position [737, 0]
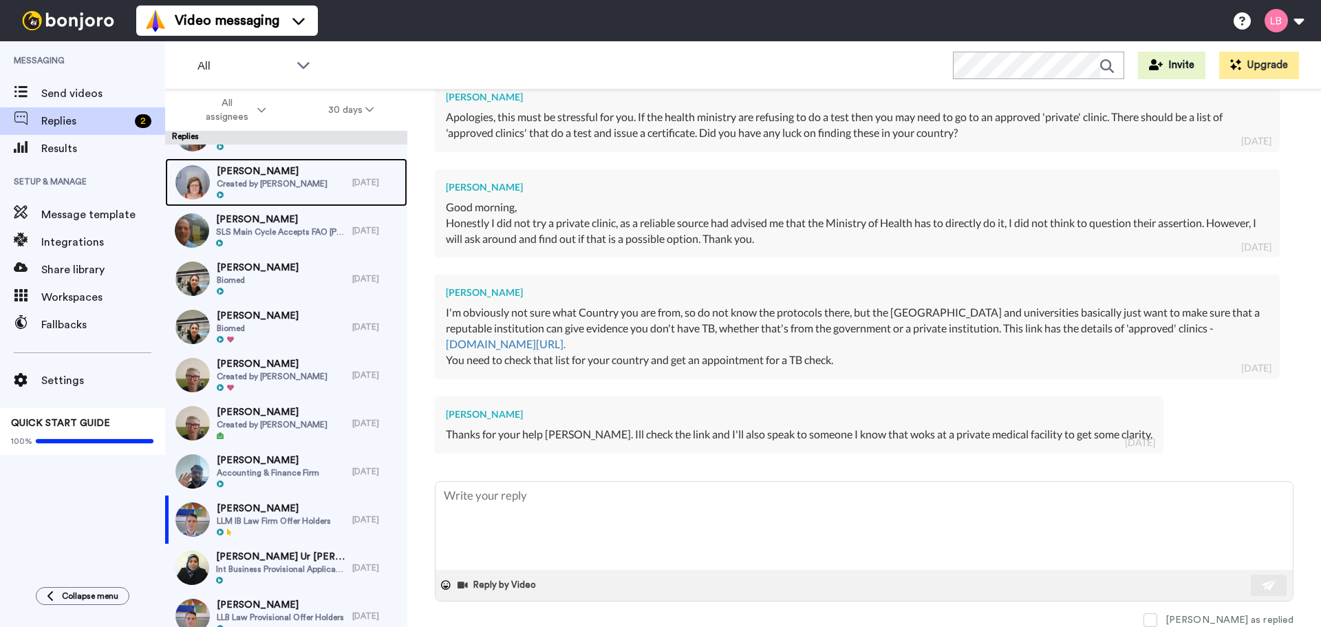
click at [281, 177] on span "[PERSON_NAME]" at bounding box center [272, 171] width 111 height 14
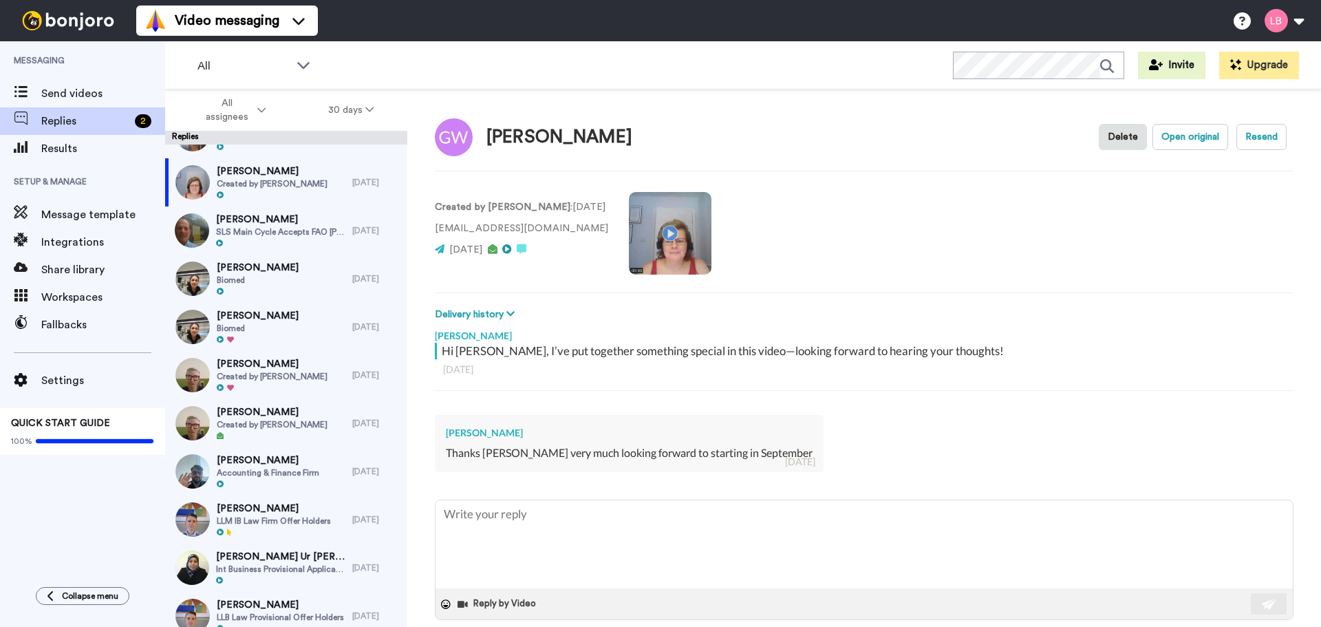
type textarea "x"
